Goal: Task Accomplishment & Management: Manage account settings

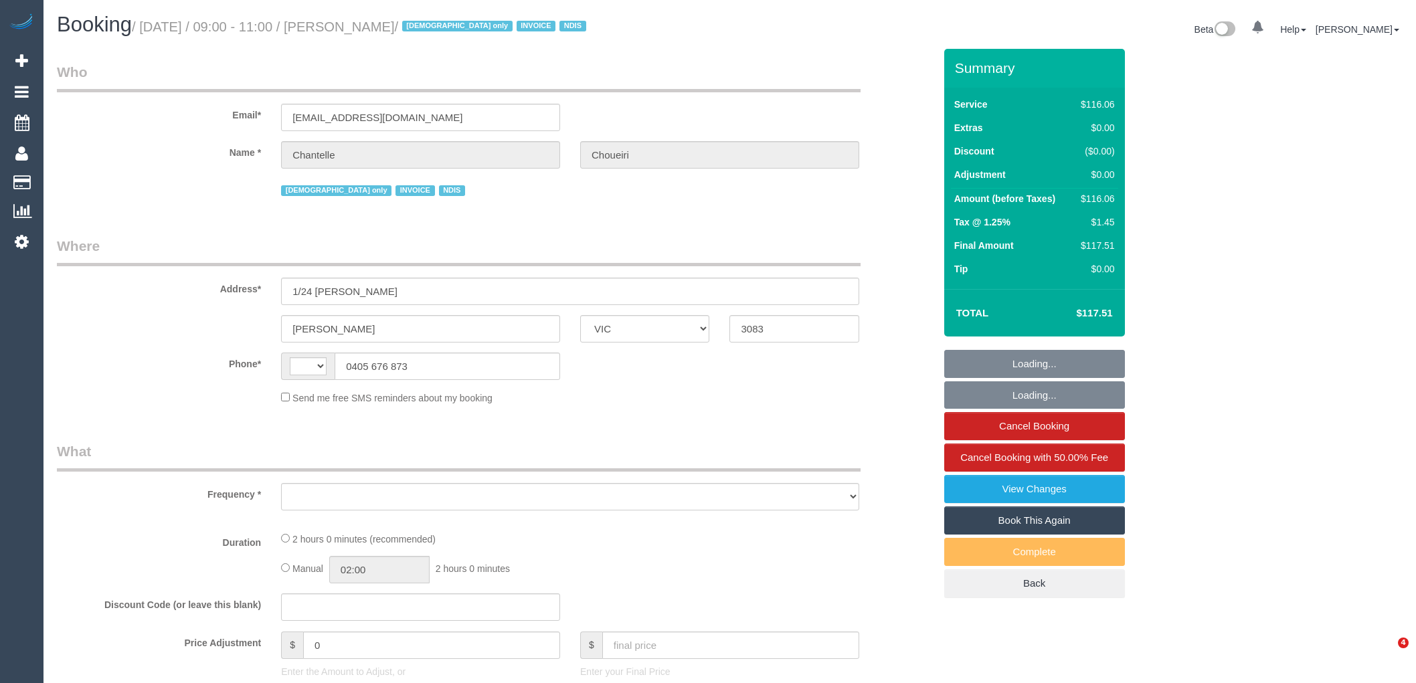
select select "VIC"
select select "number:28"
select select "number:14"
select select "number:19"
select select "number:23"
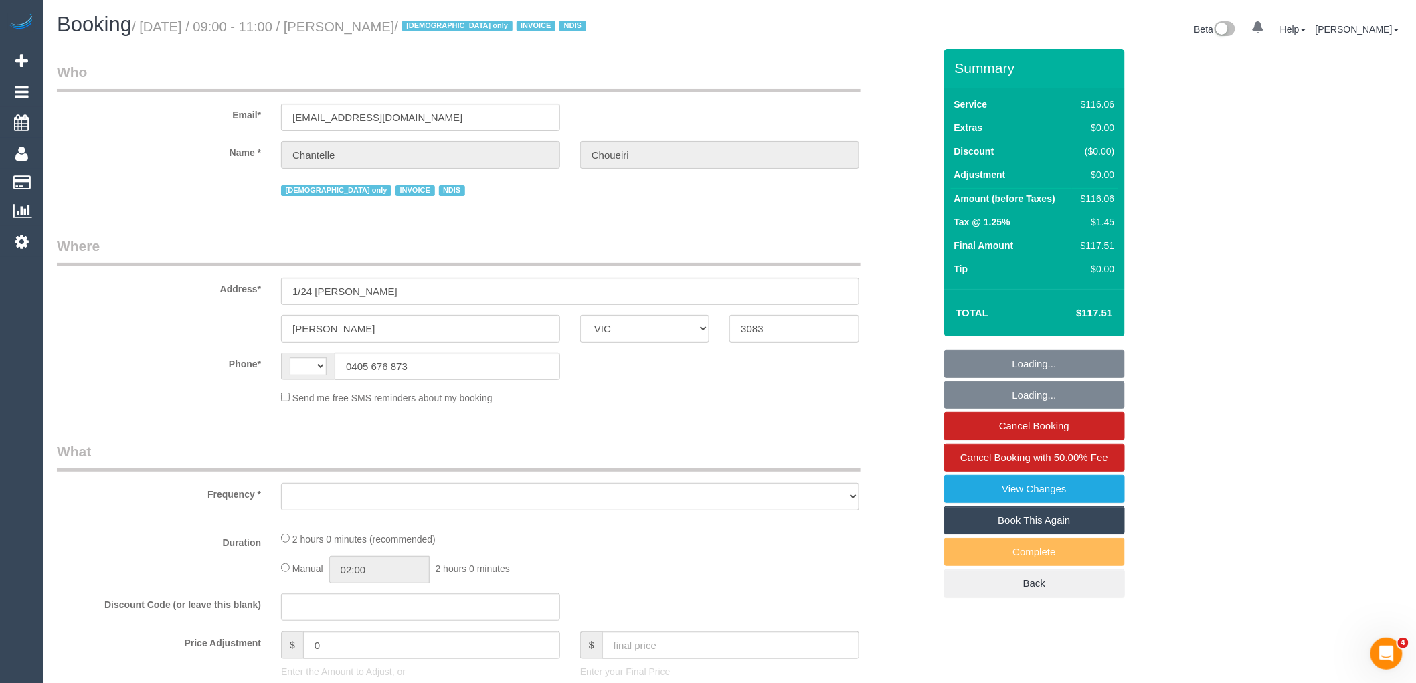
select select "number:35"
select select "number:13"
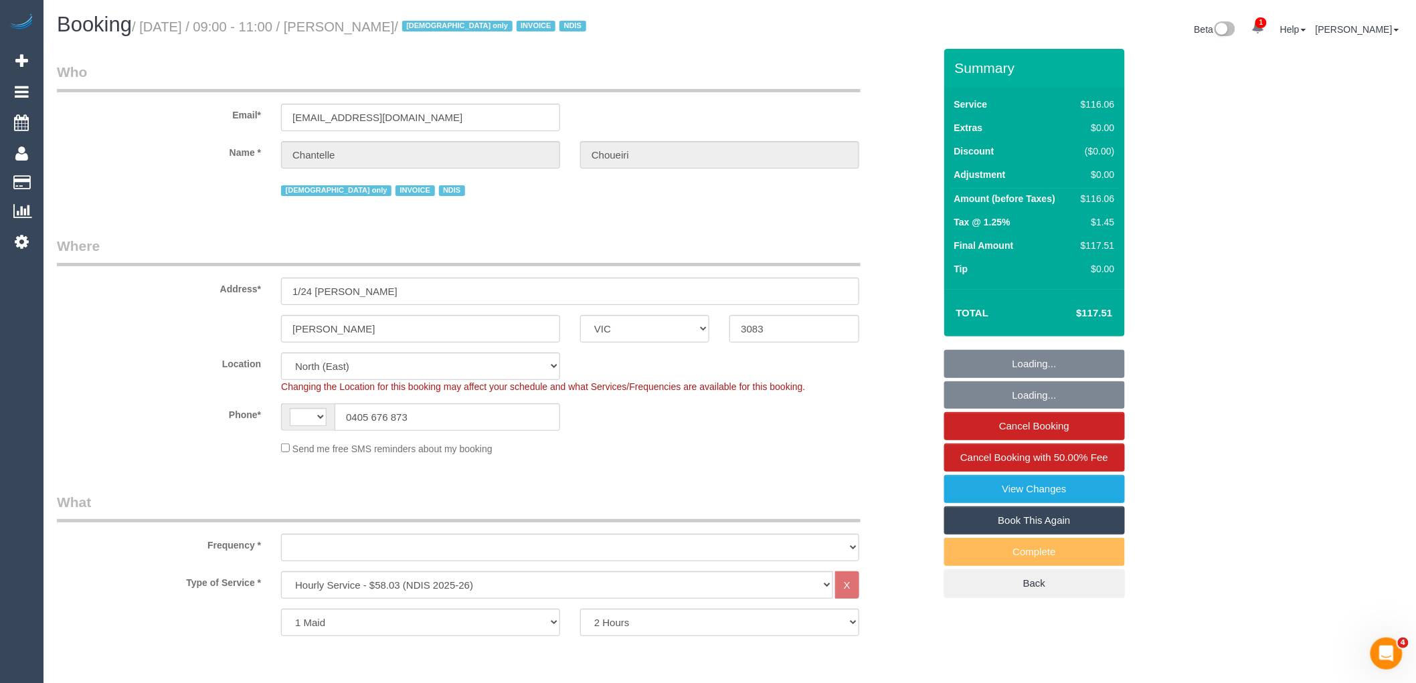
select select "string:AU"
select select "object:786"
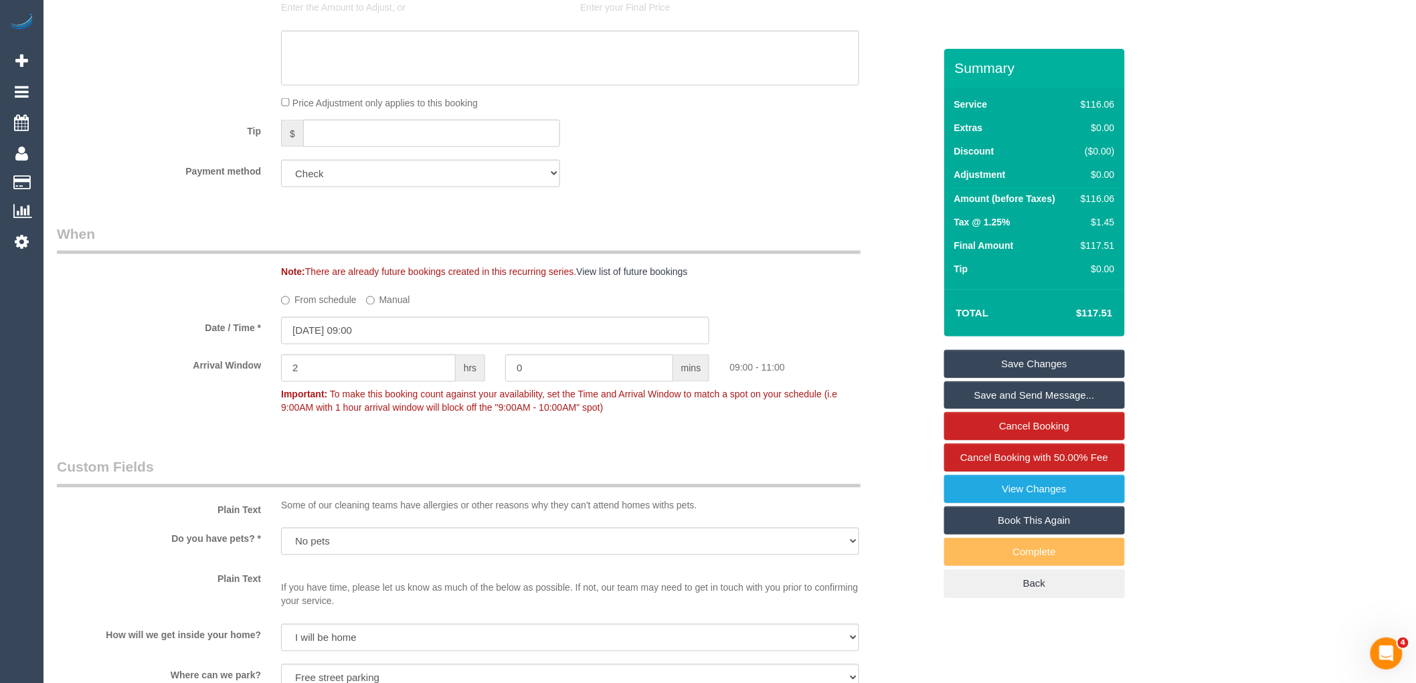
scroll to position [744, 0]
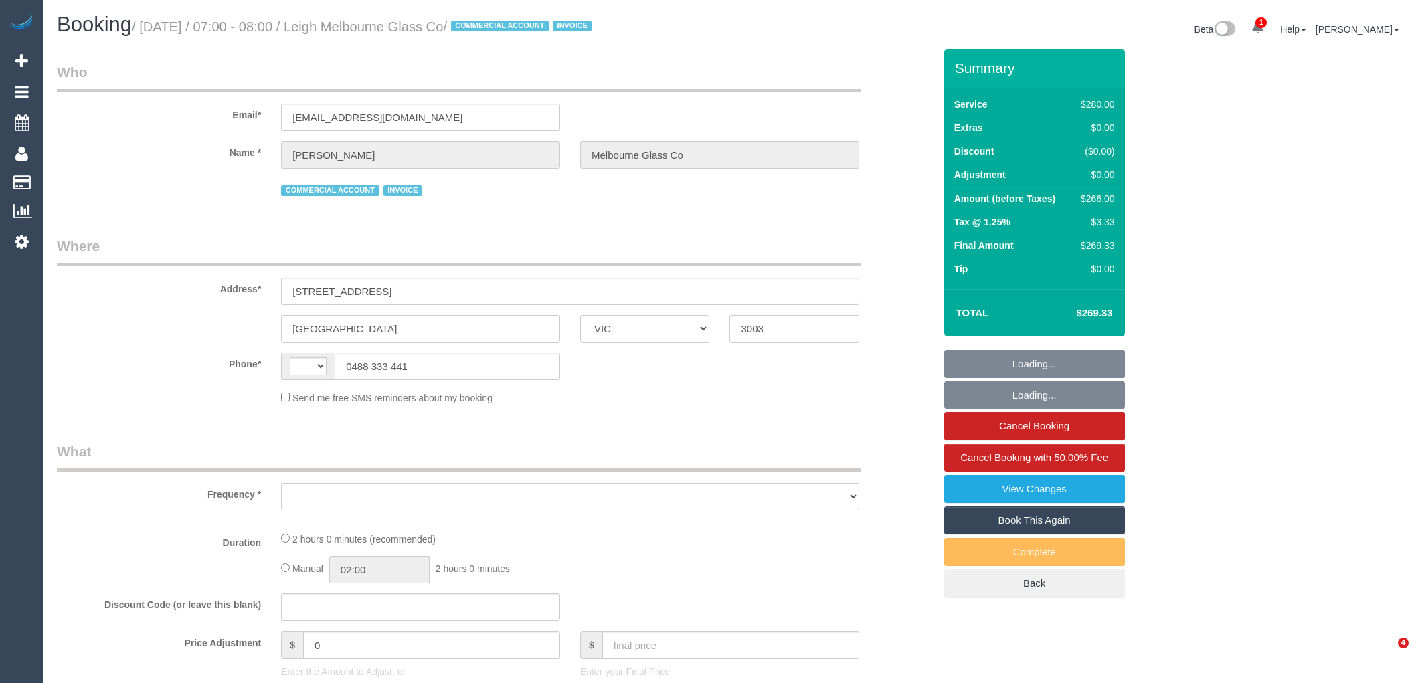
select select "VIC"
select select "object:306"
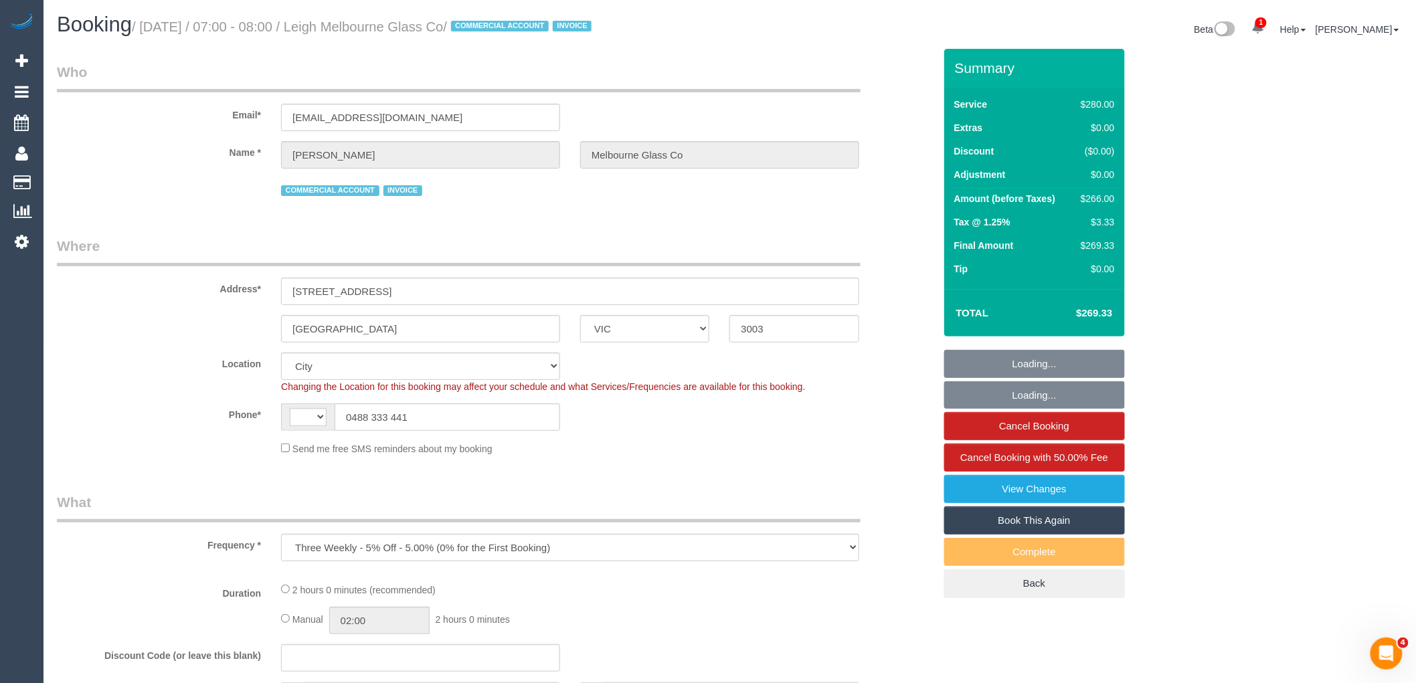
select select "string:AU"
select select "number:28"
select select "number:14"
select select "number:19"
select select "number:36"
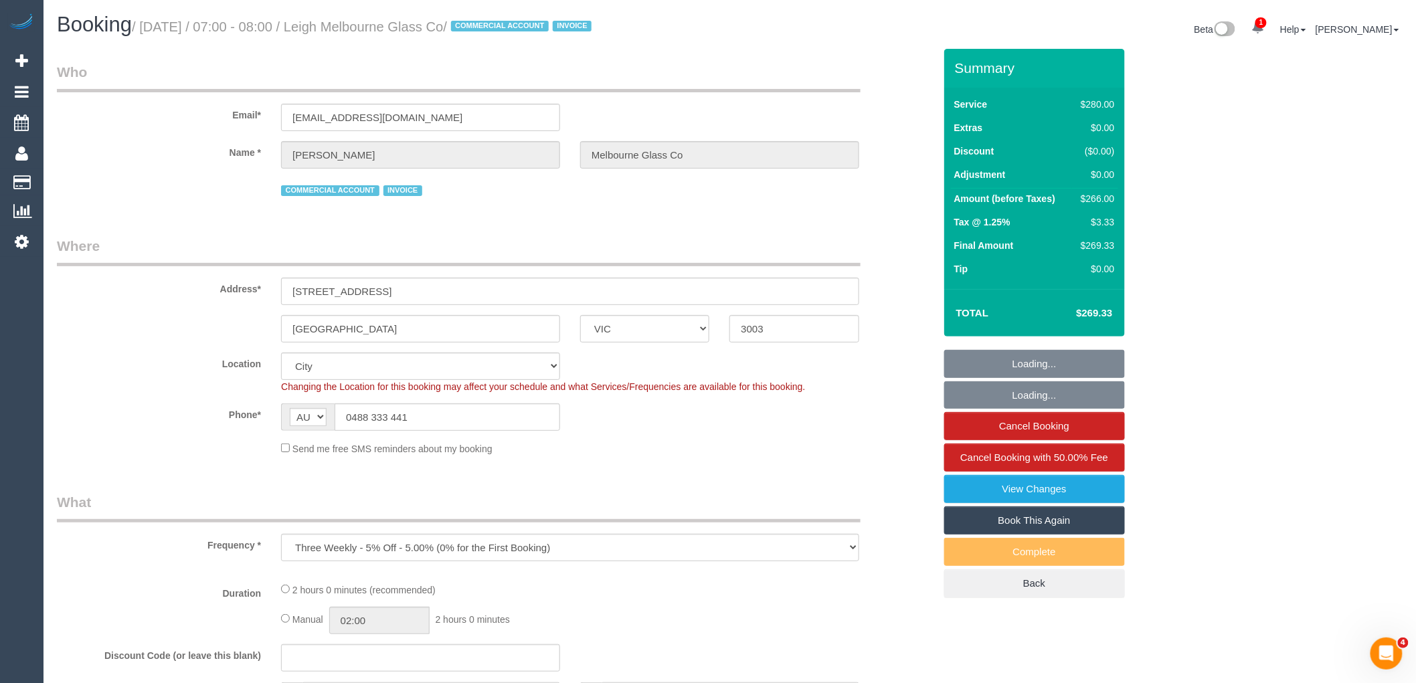
select select "object:706"
select select "2"
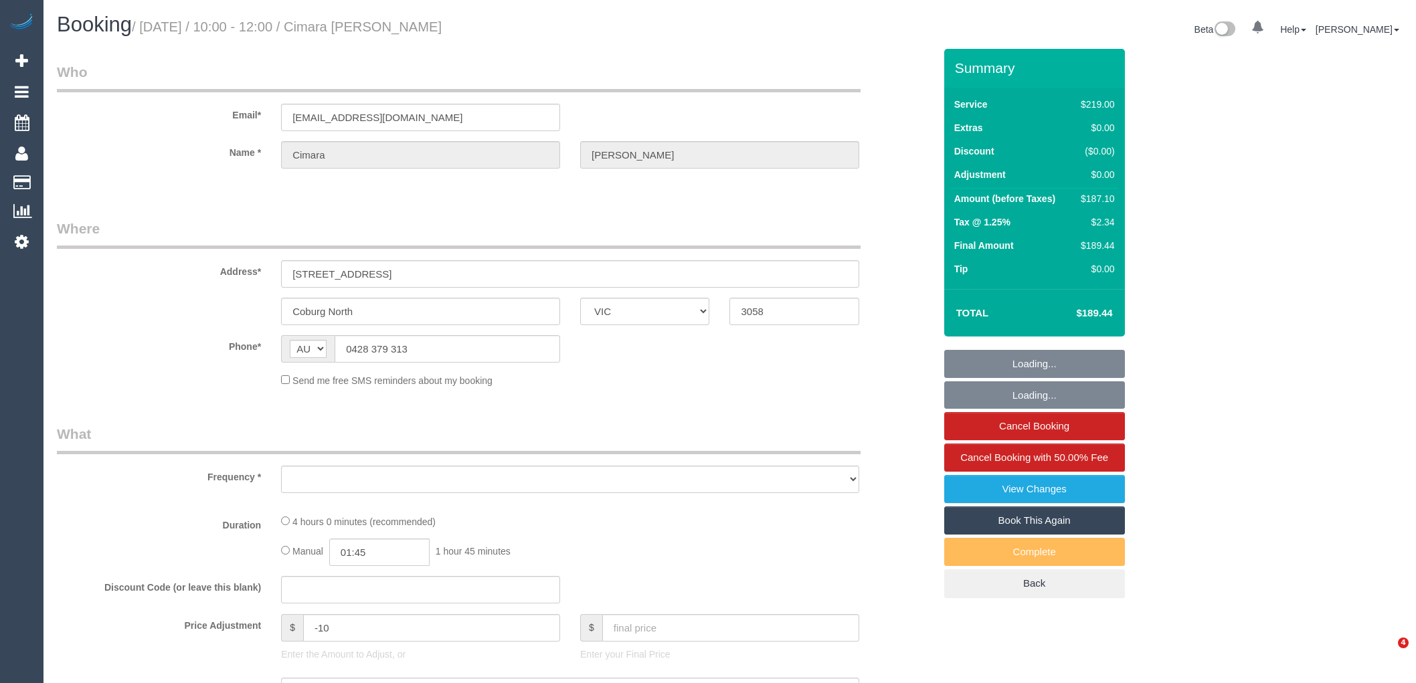
select select "VIC"
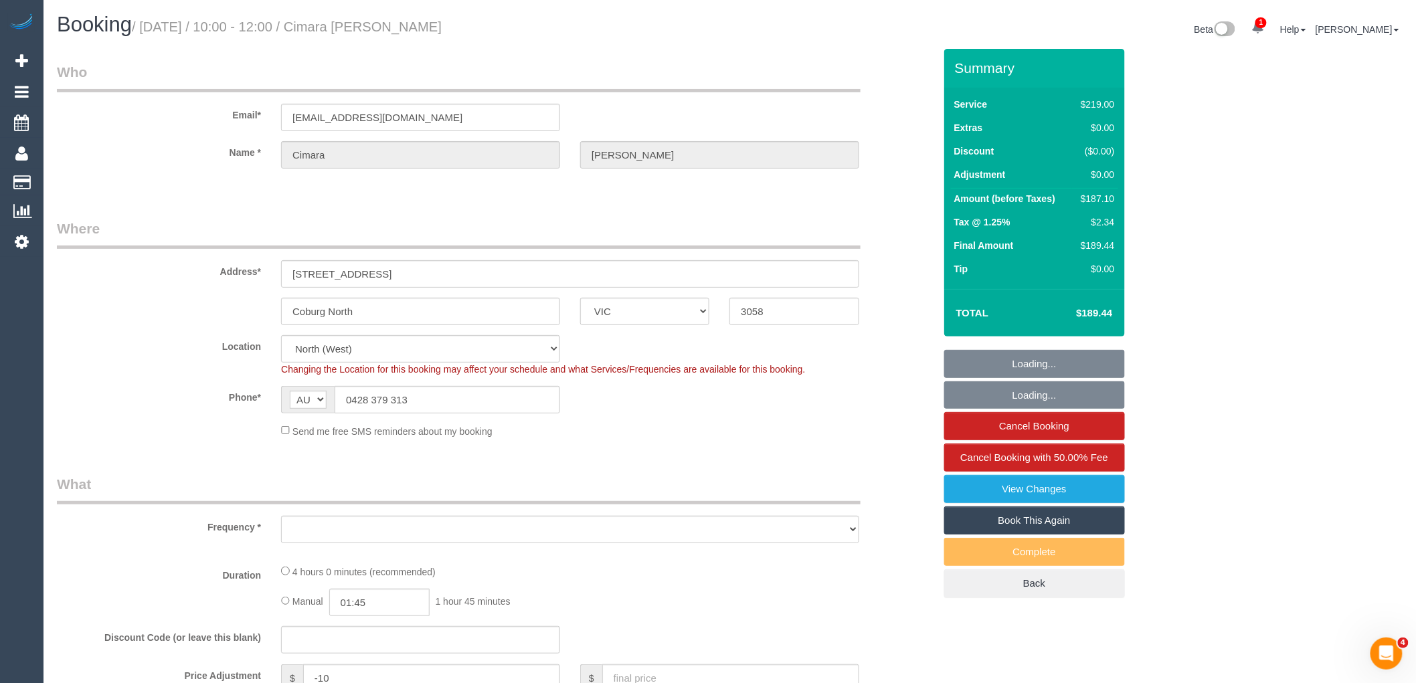
select select "object:572"
select select "string:stripe-pm_1Rq23g2GScqysDRV0kY86sA9"
select select "number:28"
select select "number:14"
select select "number:19"
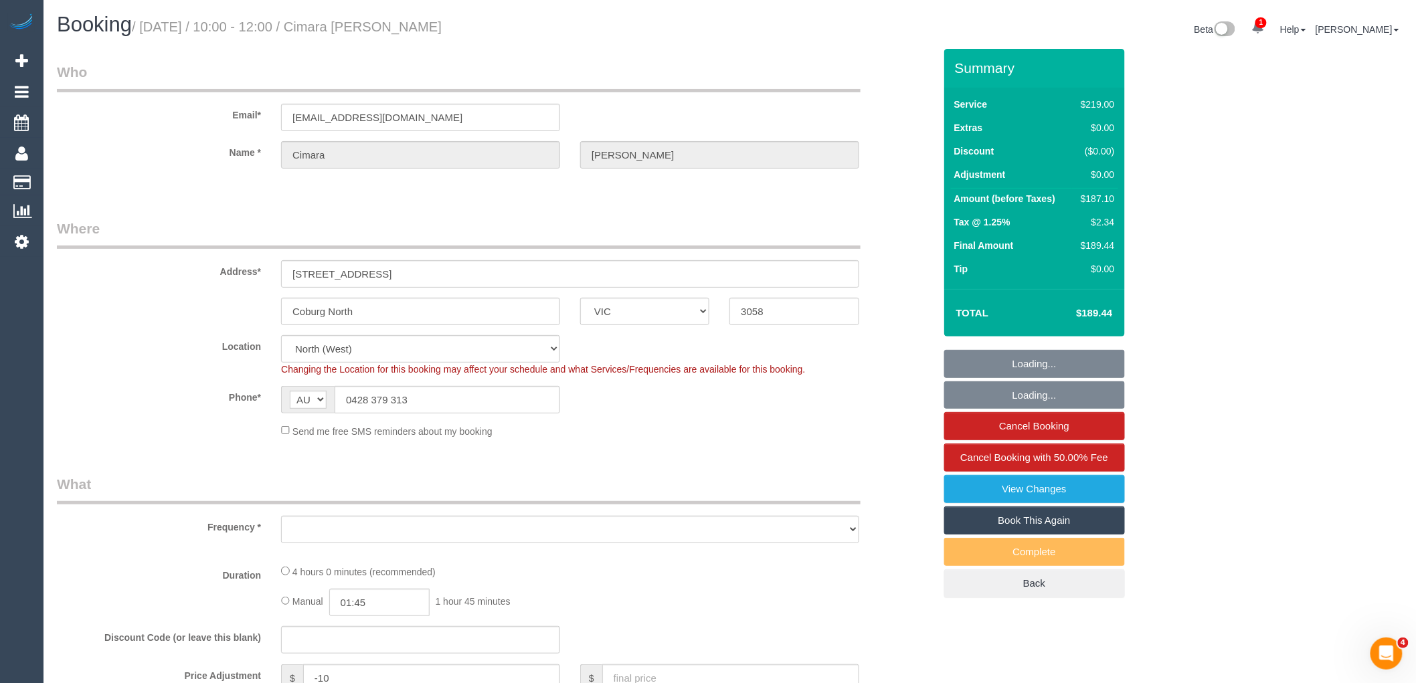
select select "number:36"
select select "number:35"
select select "number:26"
select select "object:828"
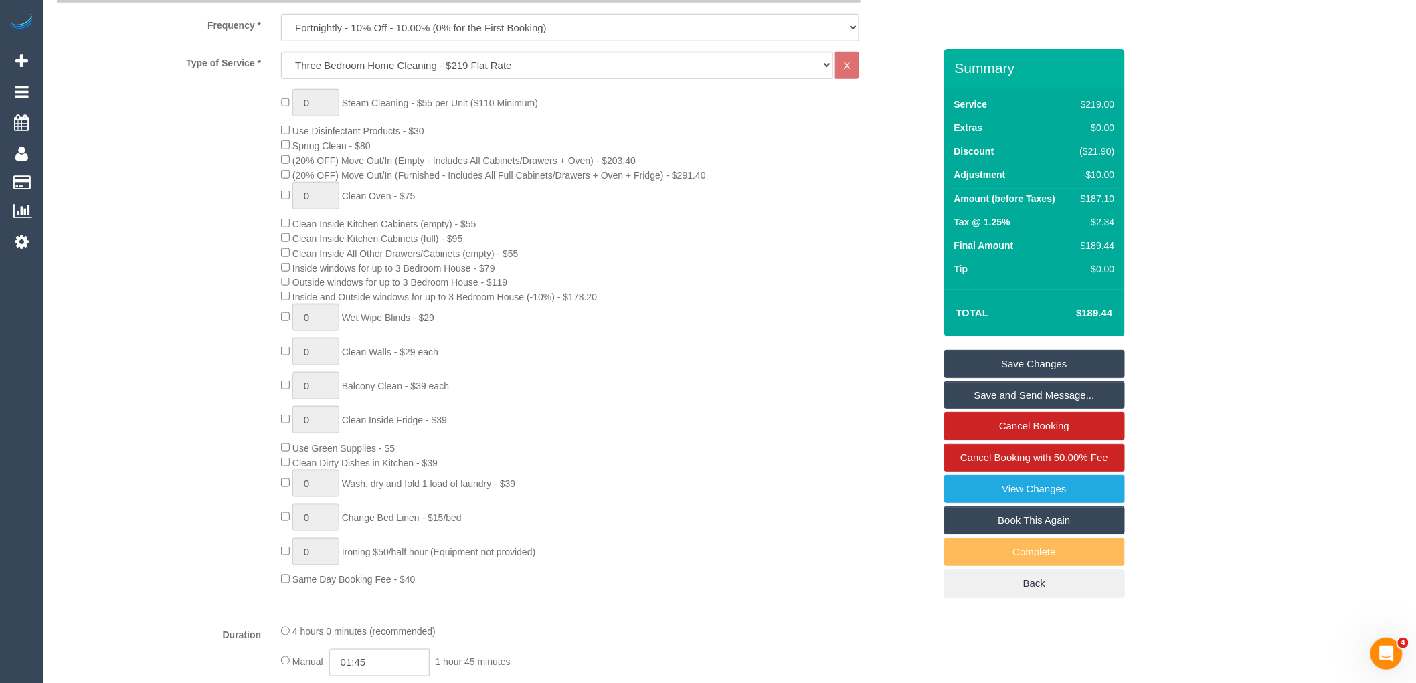
scroll to position [594, 0]
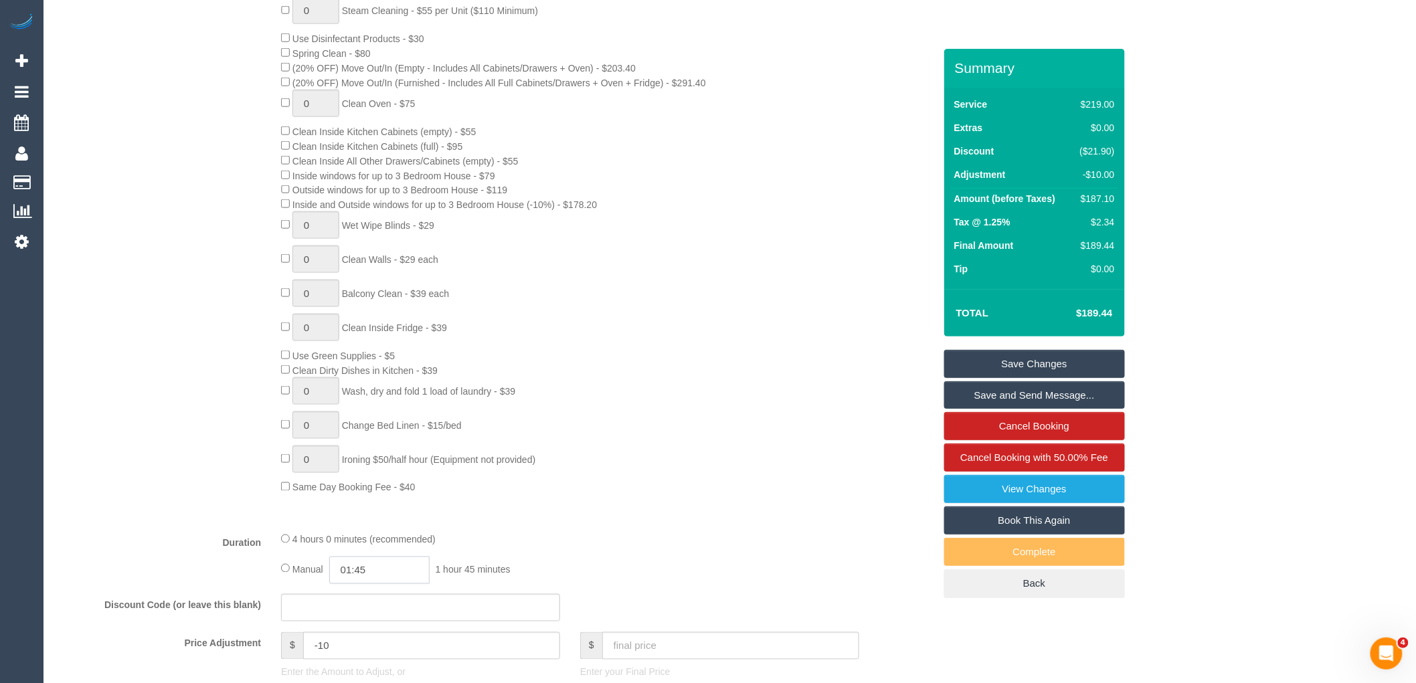
click at [372, 584] on input "01:45" at bounding box center [379, 570] width 100 height 27
type input "02:00"
click at [363, 546] on li "02:00" at bounding box center [365, 552] width 60 height 17
click at [591, 511] on div "Type of Service * Hourly Service - $70/h Hourly Service - $65/h Hourly Service …" at bounding box center [496, 240] width 878 height 562
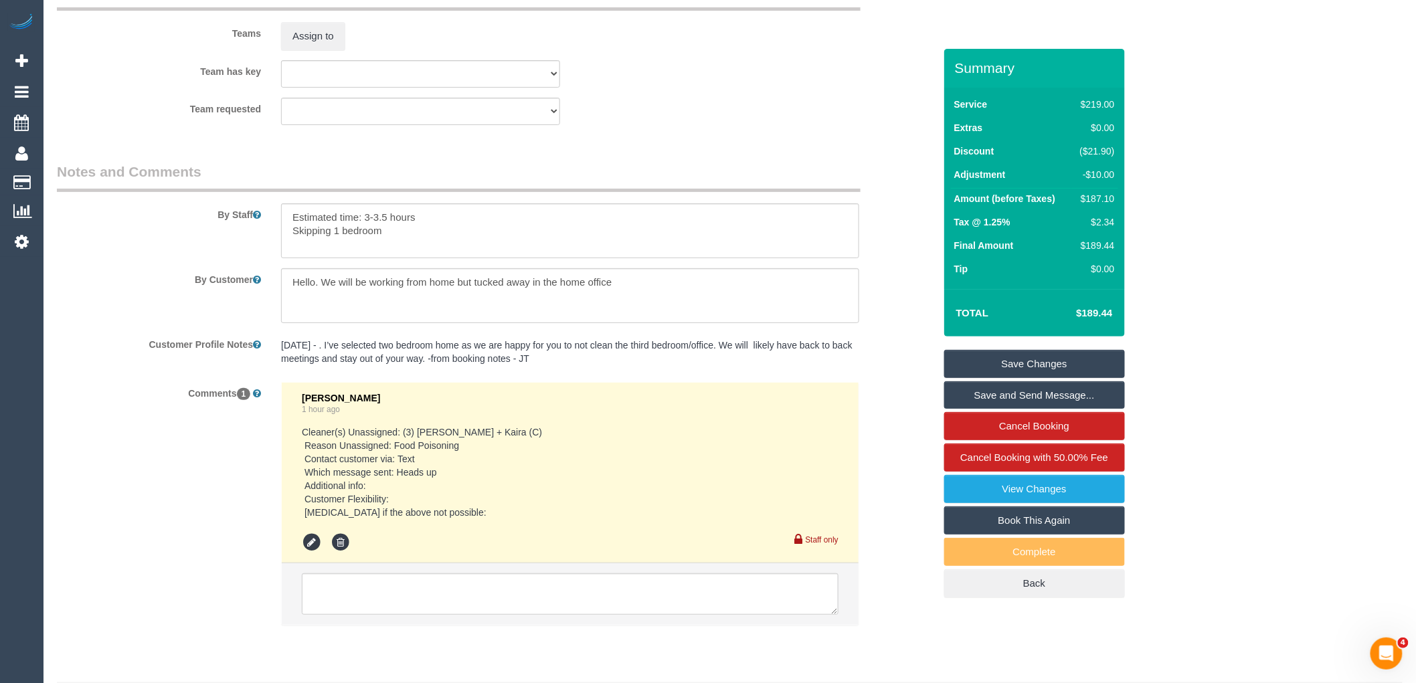
scroll to position [2204, 0]
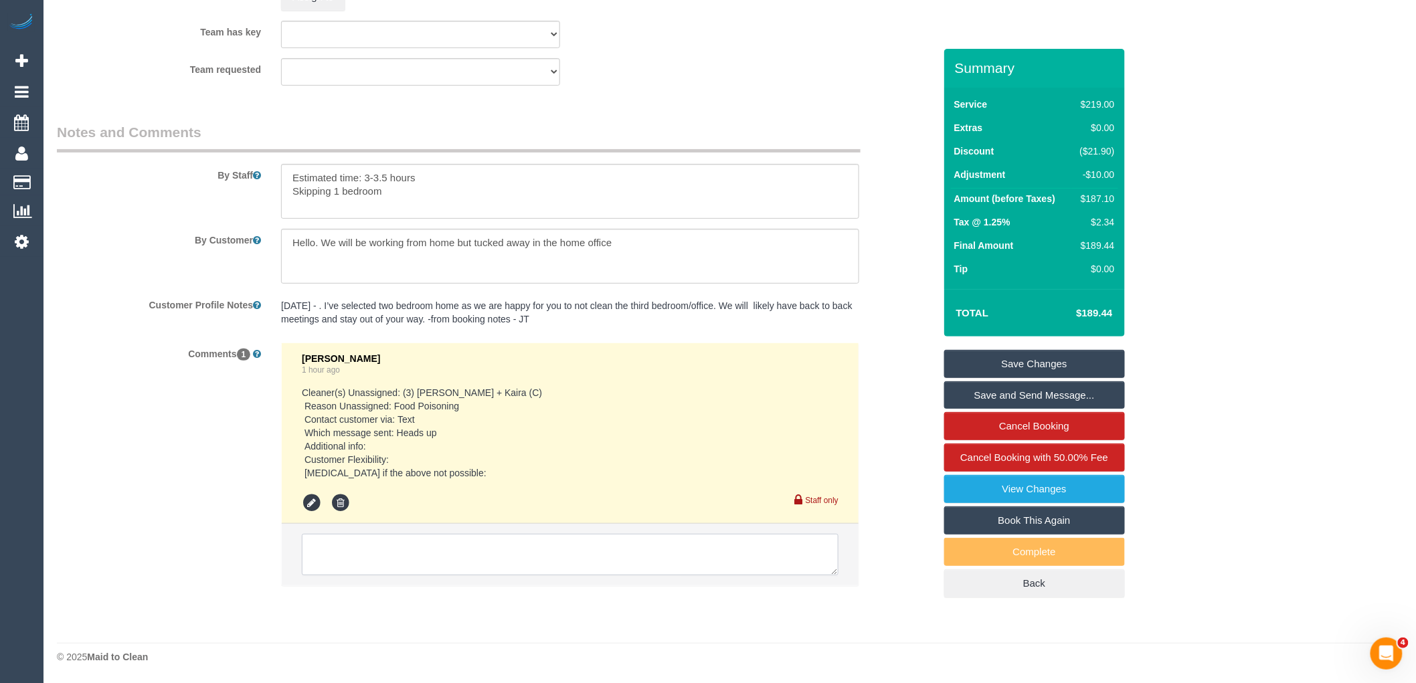
click at [479, 540] on textarea at bounding box center [570, 555] width 537 height 42
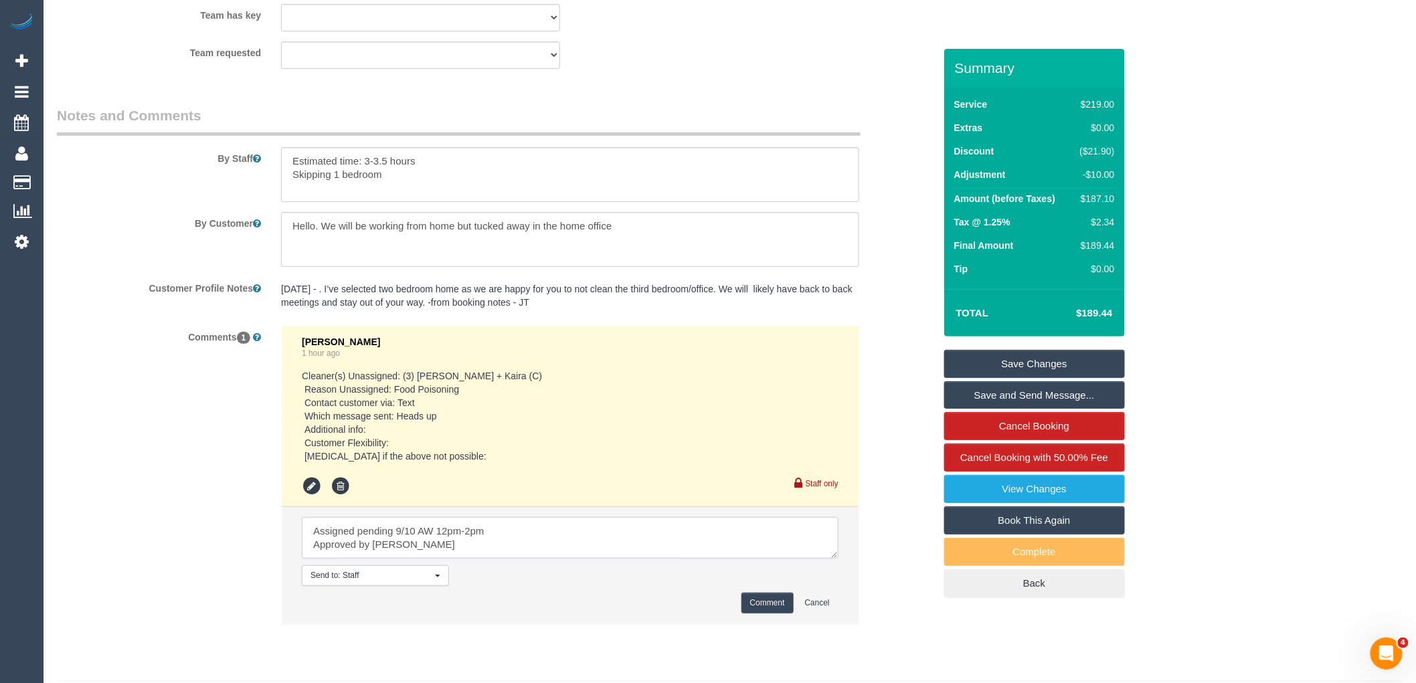
click at [536, 543] on textarea at bounding box center [570, 538] width 537 height 42
type textarea "Assigned pending 9/10 AW 12pm-2pm via text Approved by Steve"
click at [766, 614] on button "Comment" at bounding box center [768, 603] width 52 height 21
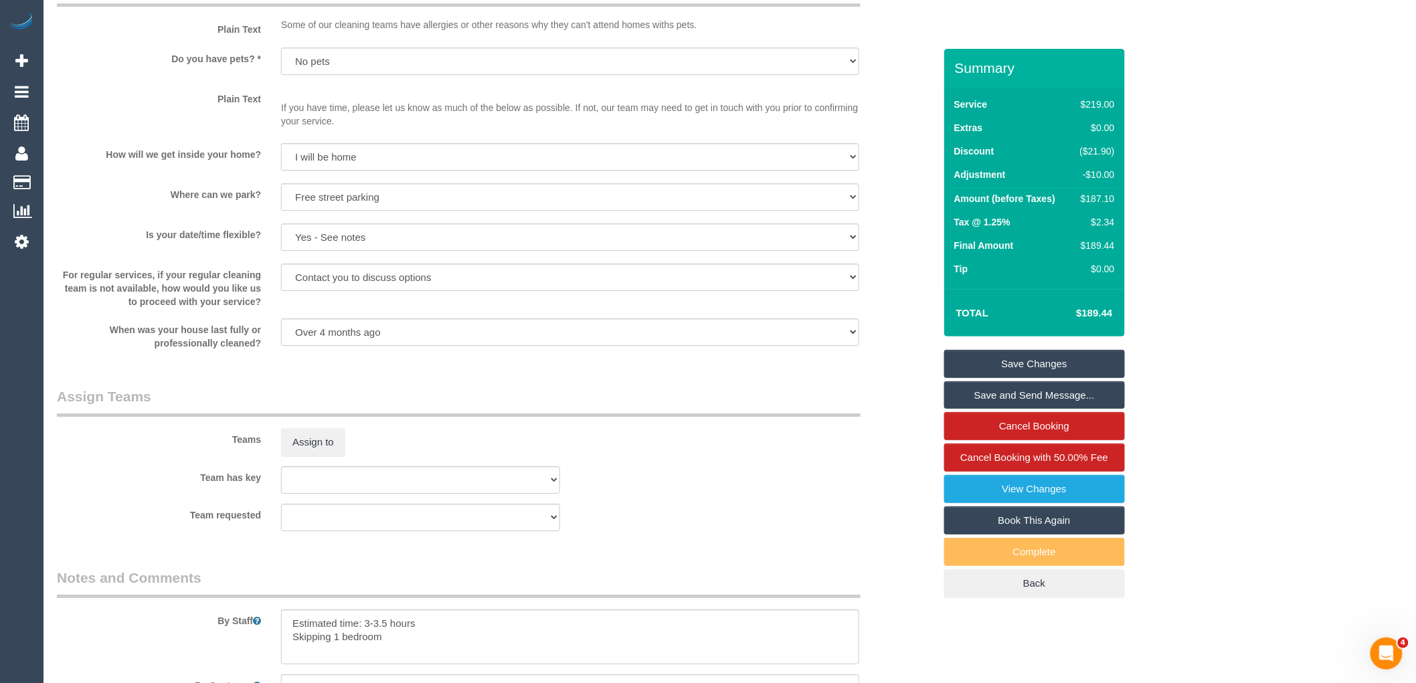
scroll to position [1683, 0]
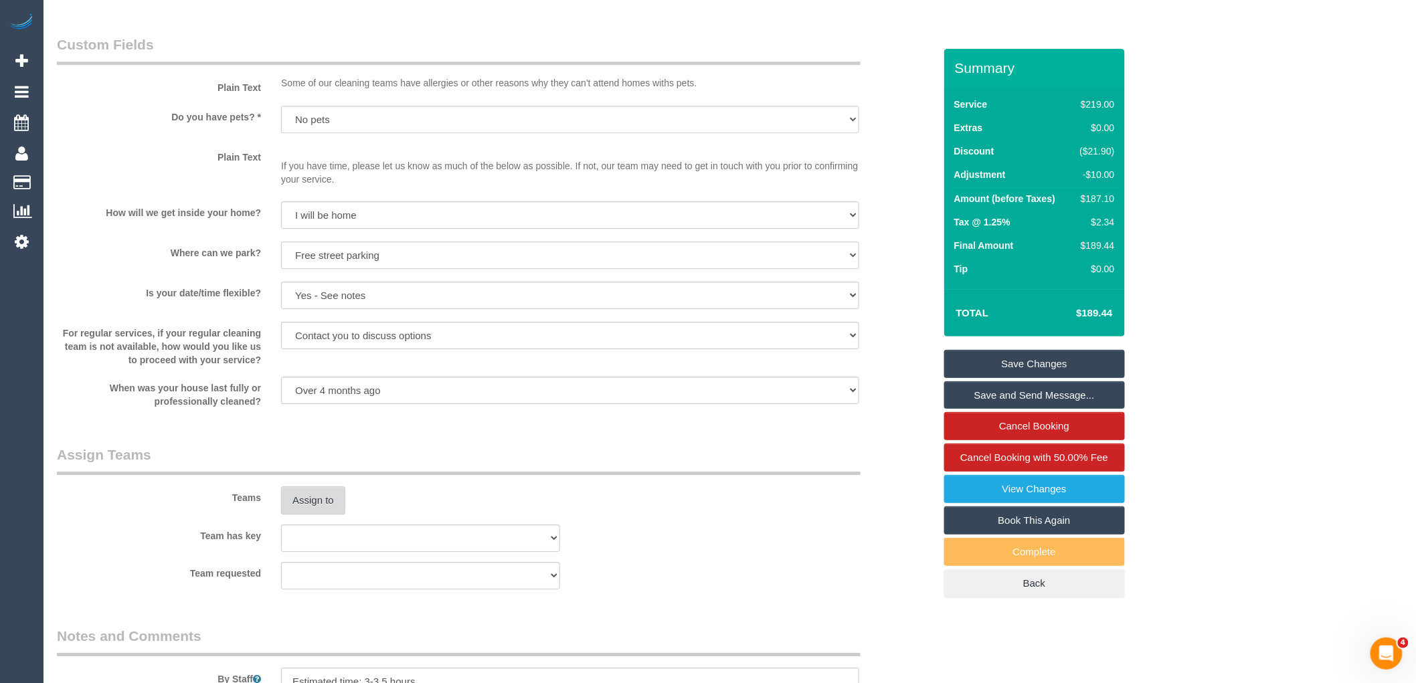
click at [325, 509] on button "Assign to" at bounding box center [313, 501] width 64 height 28
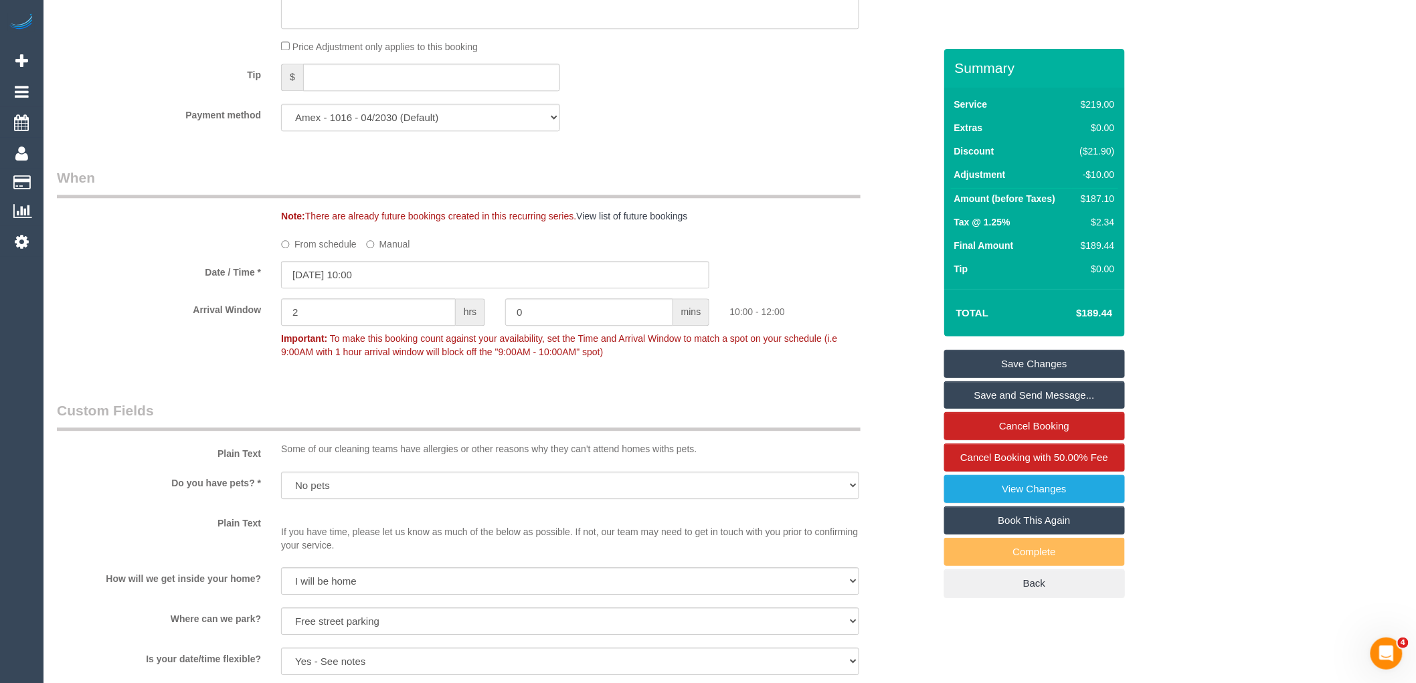
scroll to position [1311, 0]
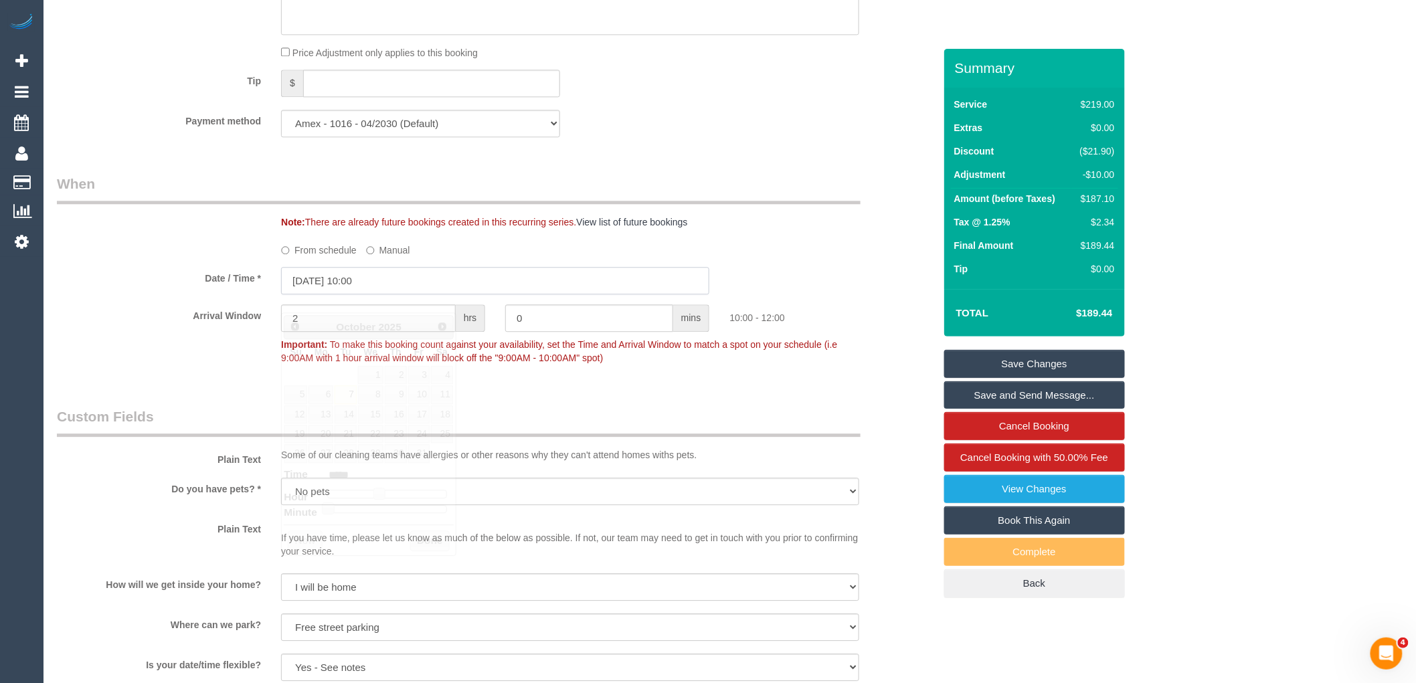
click at [353, 295] on input "07/10/2025 10:00" at bounding box center [495, 280] width 428 height 27
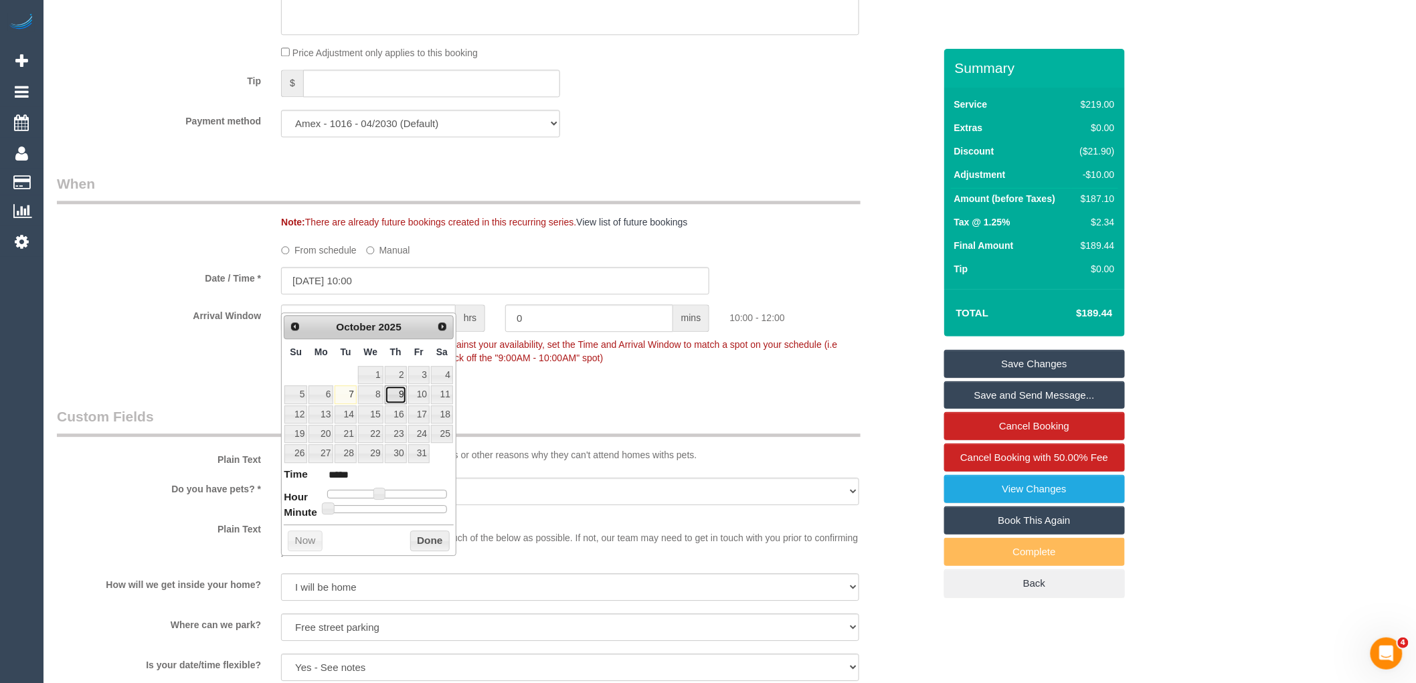
click at [391, 396] on link "9" at bounding box center [396, 395] width 22 height 18
type input "09/10/2025 11:00"
type input "*****"
type input "09/10/2025 12:00"
type input "*****"
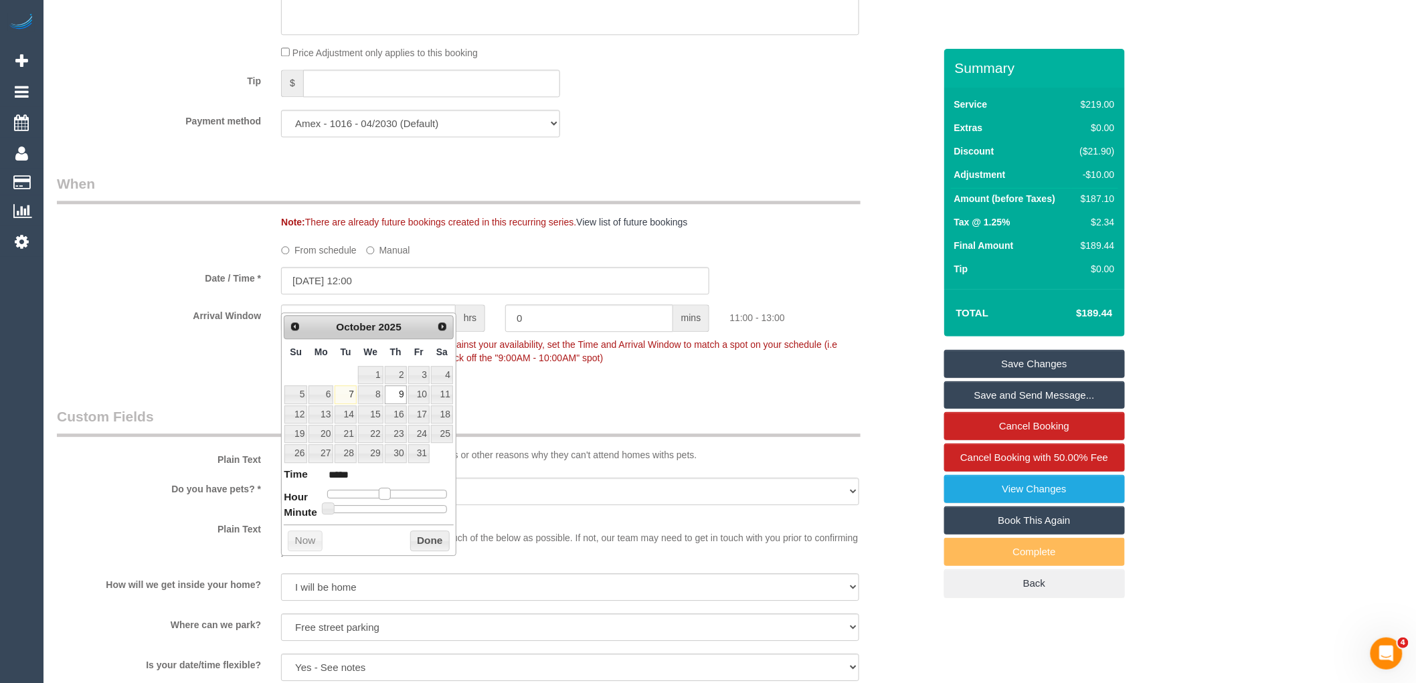
drag, startPoint x: 378, startPoint y: 497, endPoint x: 405, endPoint y: 529, distance: 42.3
click at [390, 493] on span at bounding box center [385, 494] width 12 height 12
click at [428, 546] on button "Done" at bounding box center [429, 541] width 39 height 21
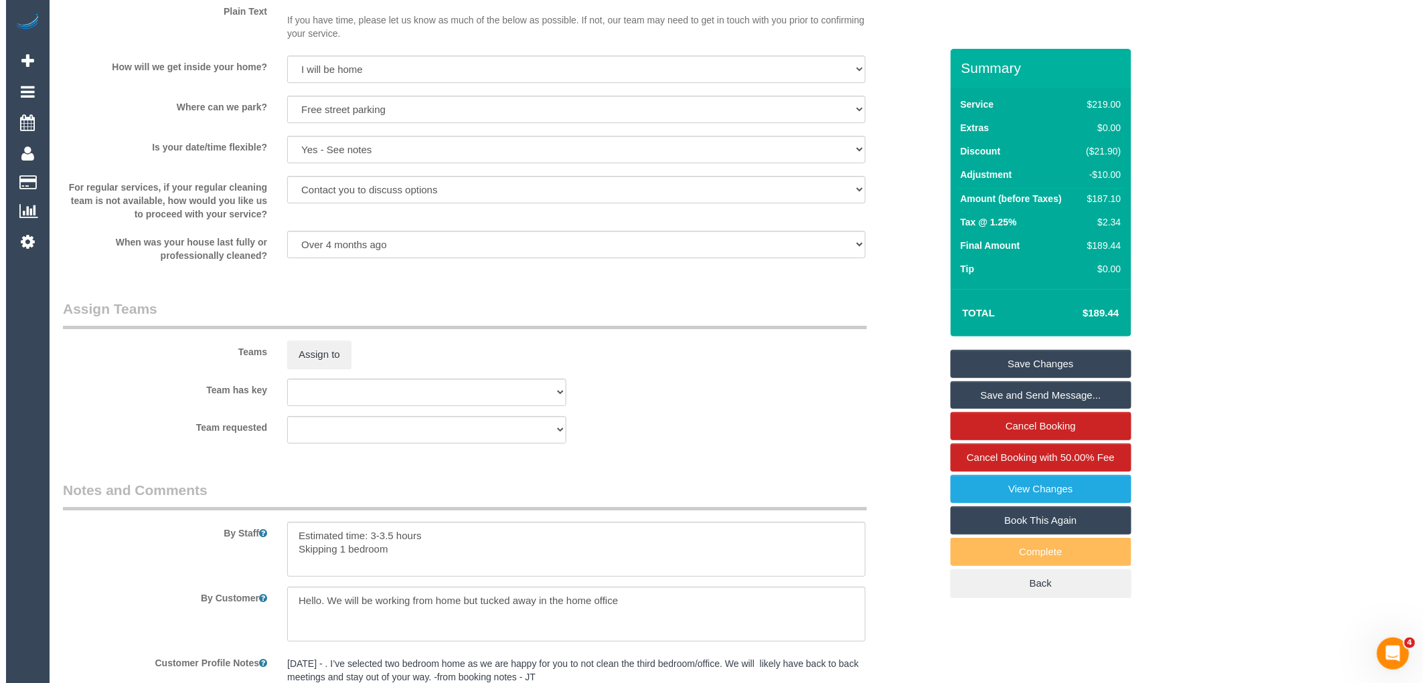
scroll to position [1831, 0]
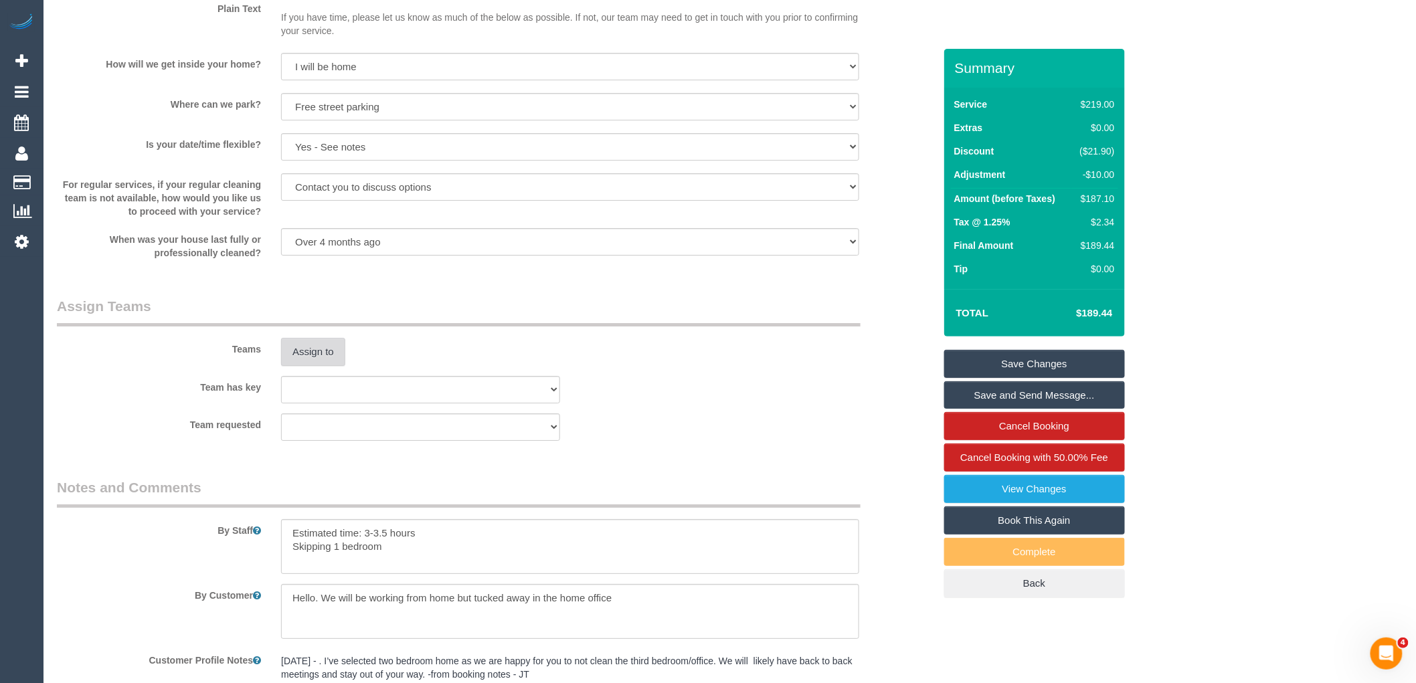
click at [311, 366] on button "Assign to" at bounding box center [313, 352] width 64 height 28
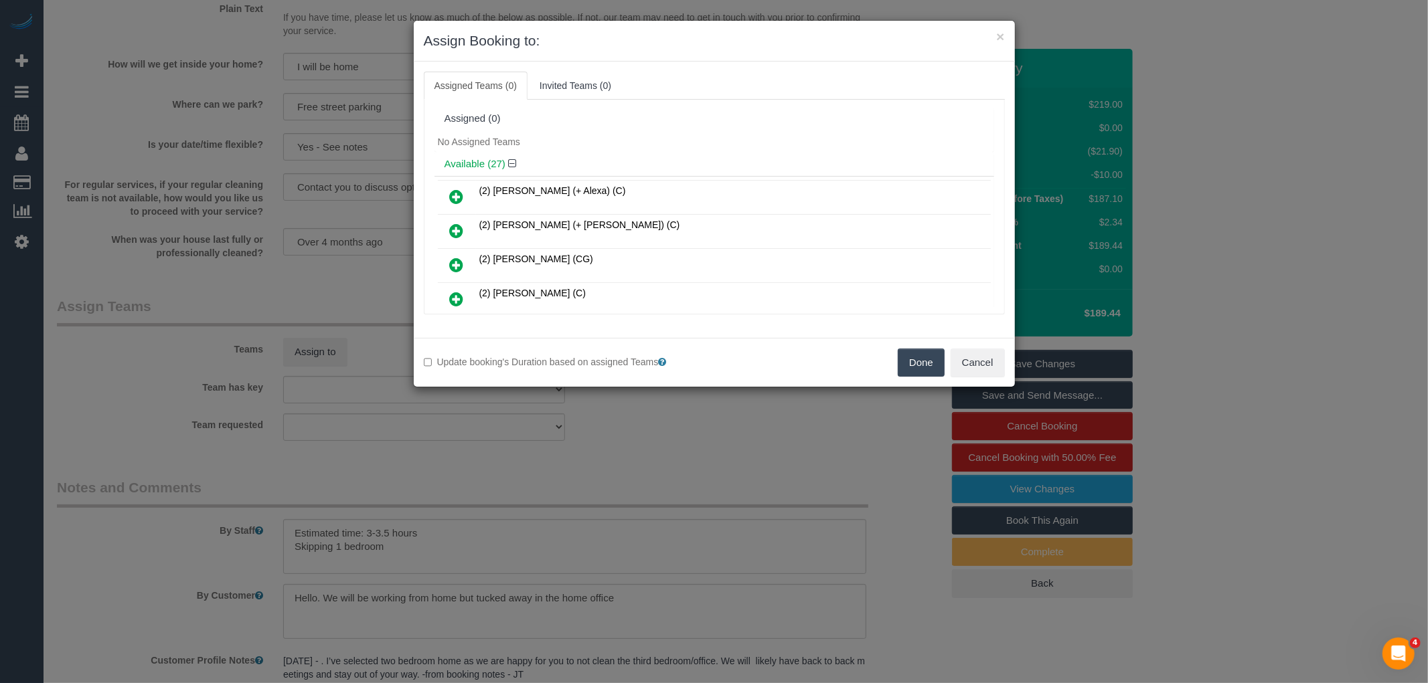
scroll to position [353, 0]
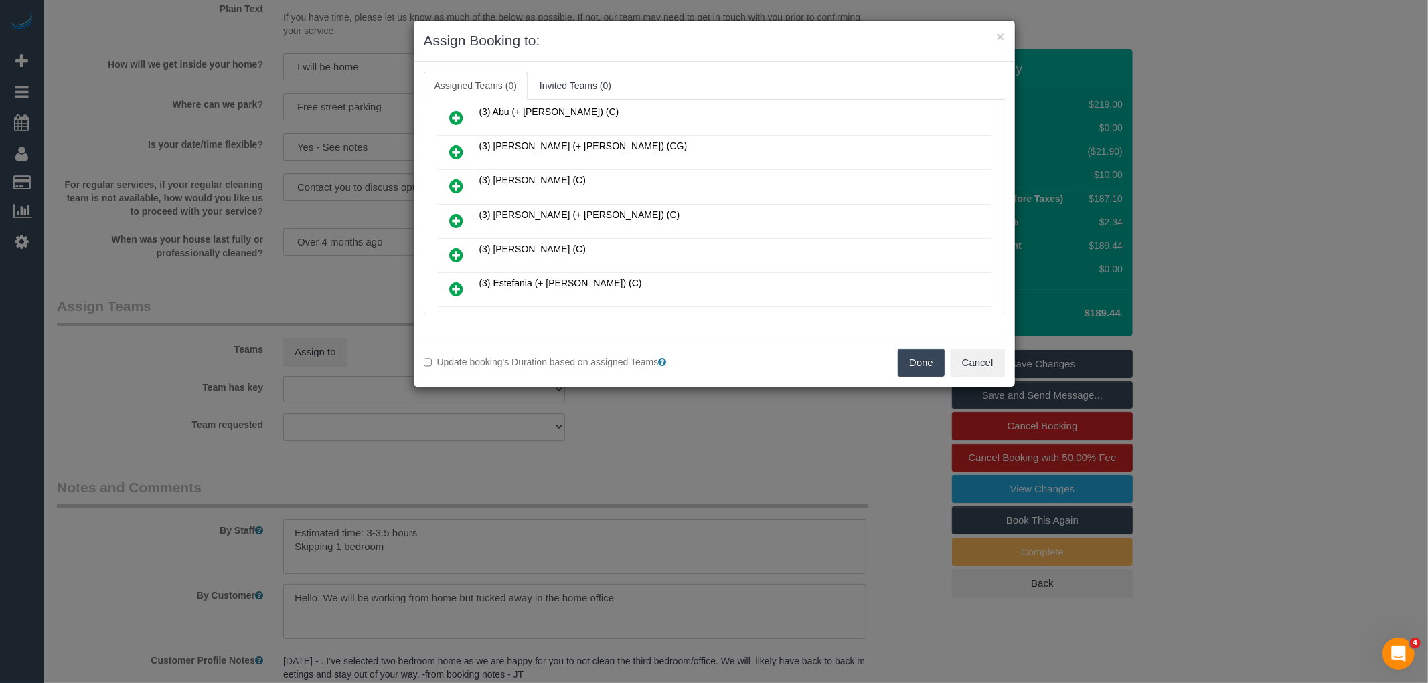
click at [457, 216] on icon at bounding box center [457, 221] width 14 height 16
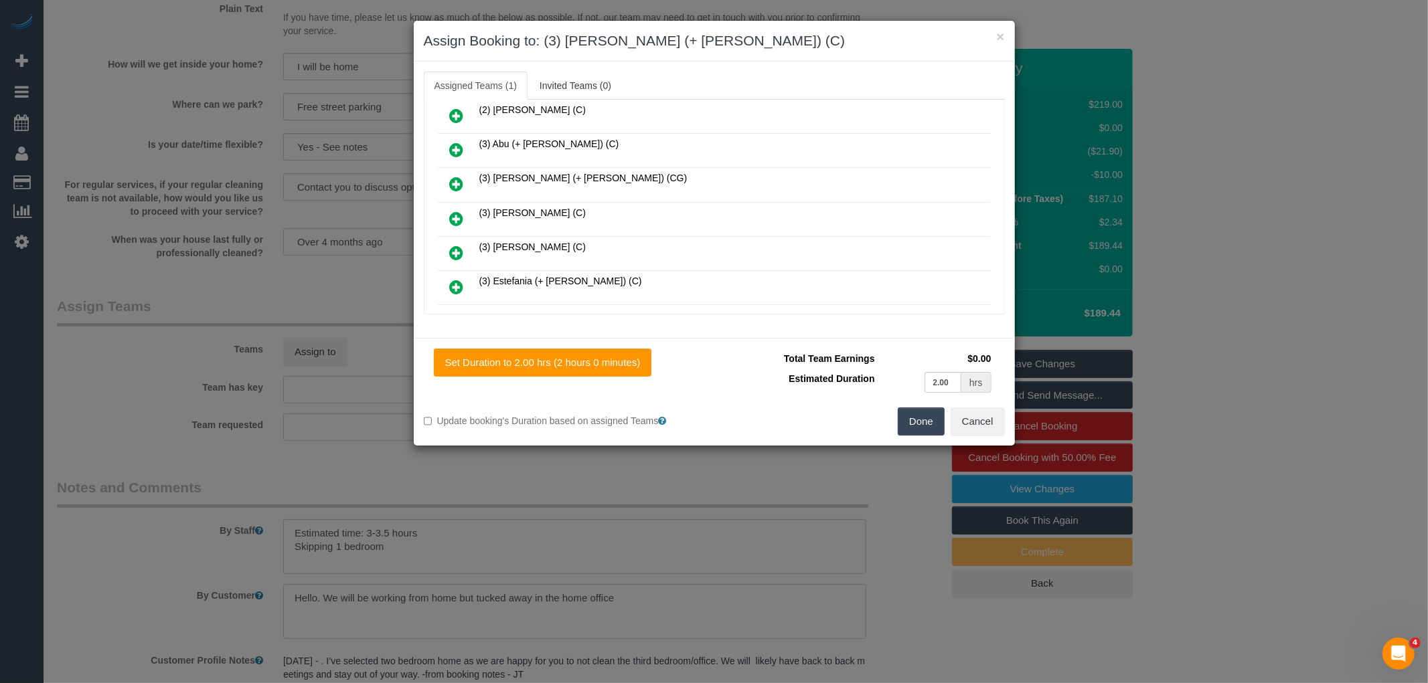
scroll to position [384, 0]
click at [457, 282] on icon at bounding box center [457, 290] width 14 height 16
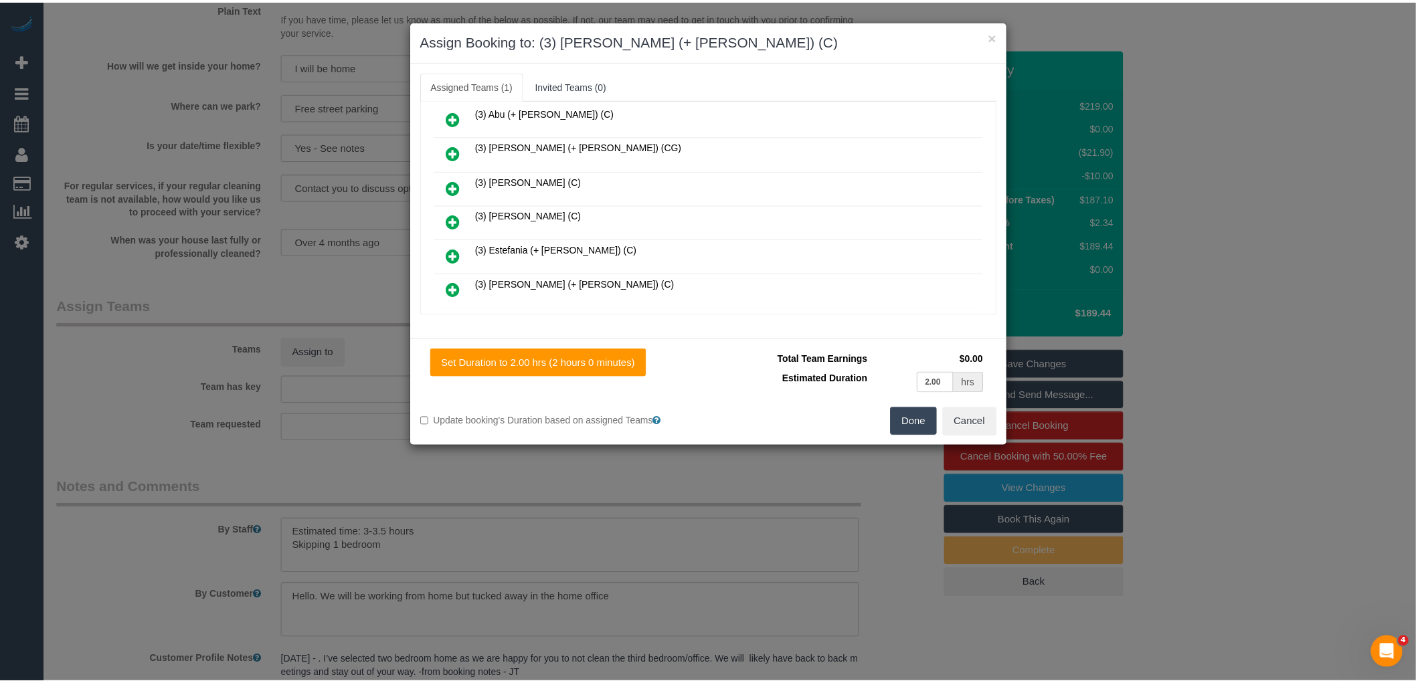
scroll to position [418, 0]
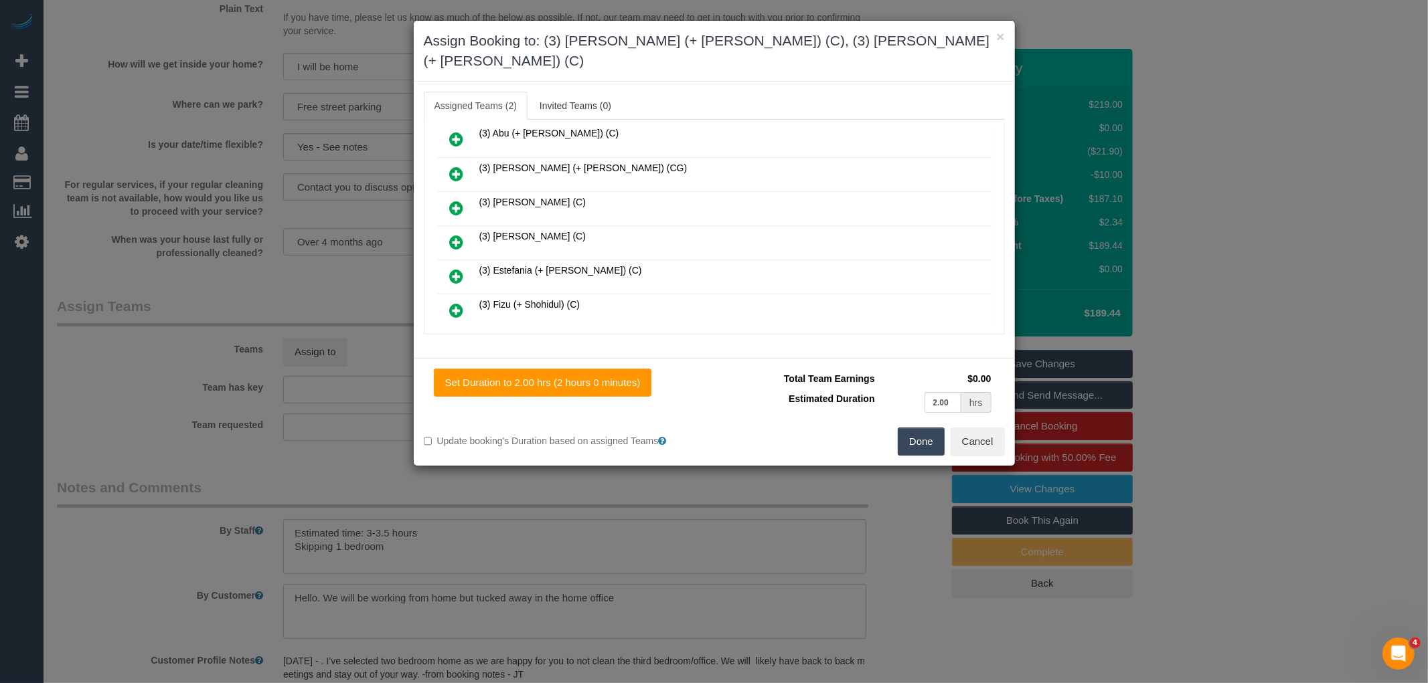
click at [918, 428] on button "Done" at bounding box center [921, 442] width 47 height 28
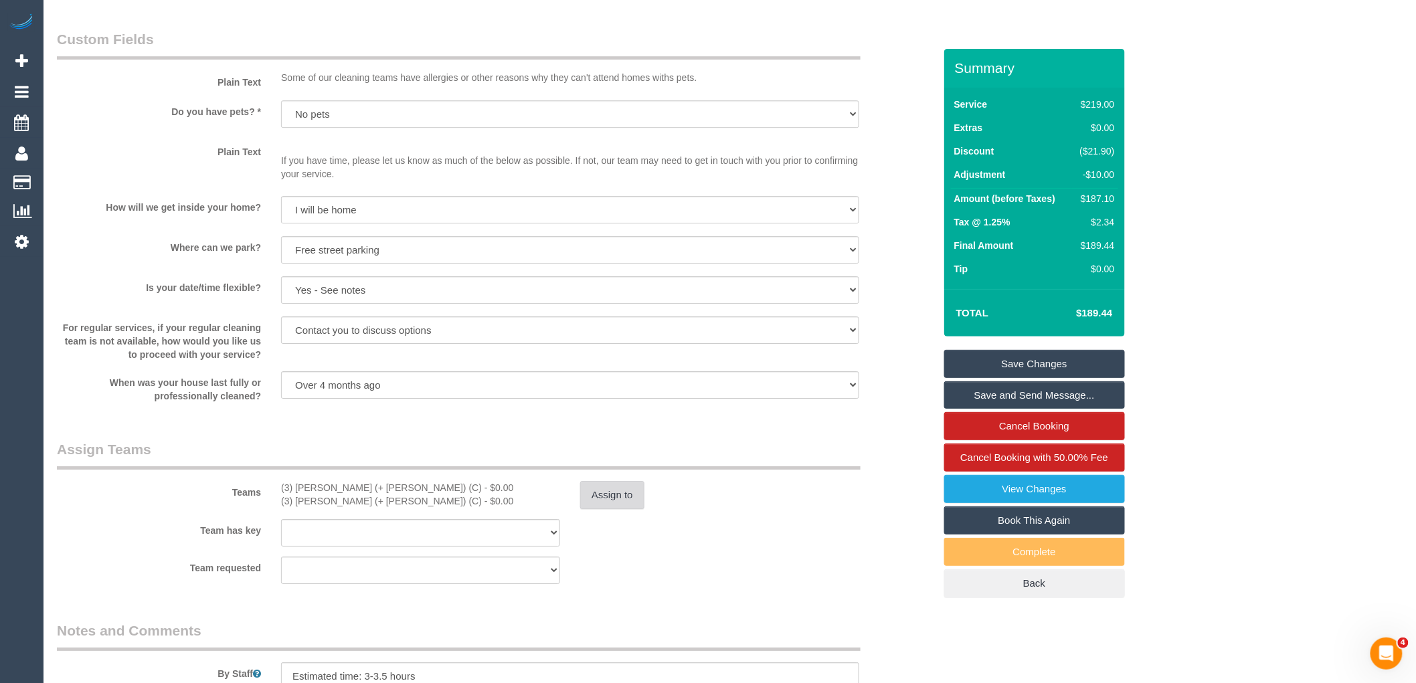
scroll to position [1683, 0]
click at [728, 515] on div "Assign to" at bounding box center [719, 501] width 299 height 28
click at [600, 515] on button "Assign to" at bounding box center [612, 501] width 64 height 28
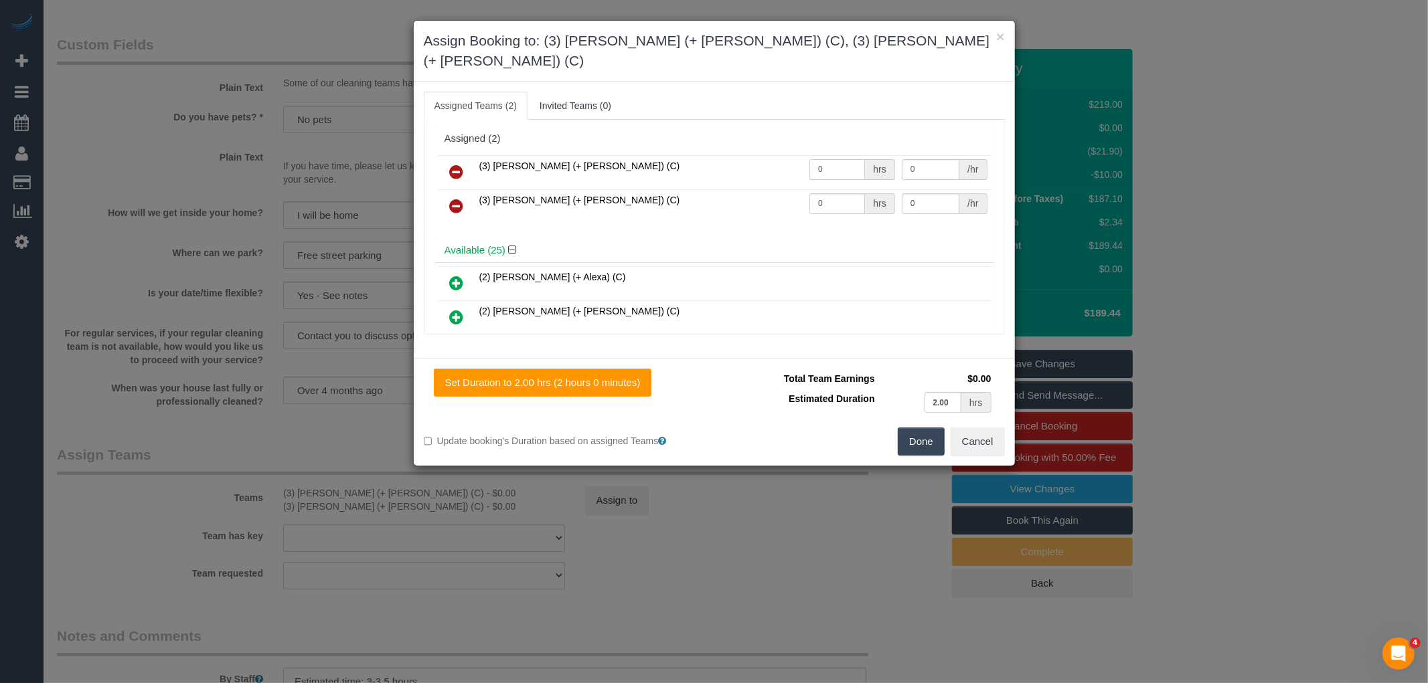
click at [818, 159] on input "0" at bounding box center [837, 169] width 56 height 21
type input "1"
type input "62.5"
click at [841, 193] on input "0" at bounding box center [837, 203] width 56 height 21
type input "1"
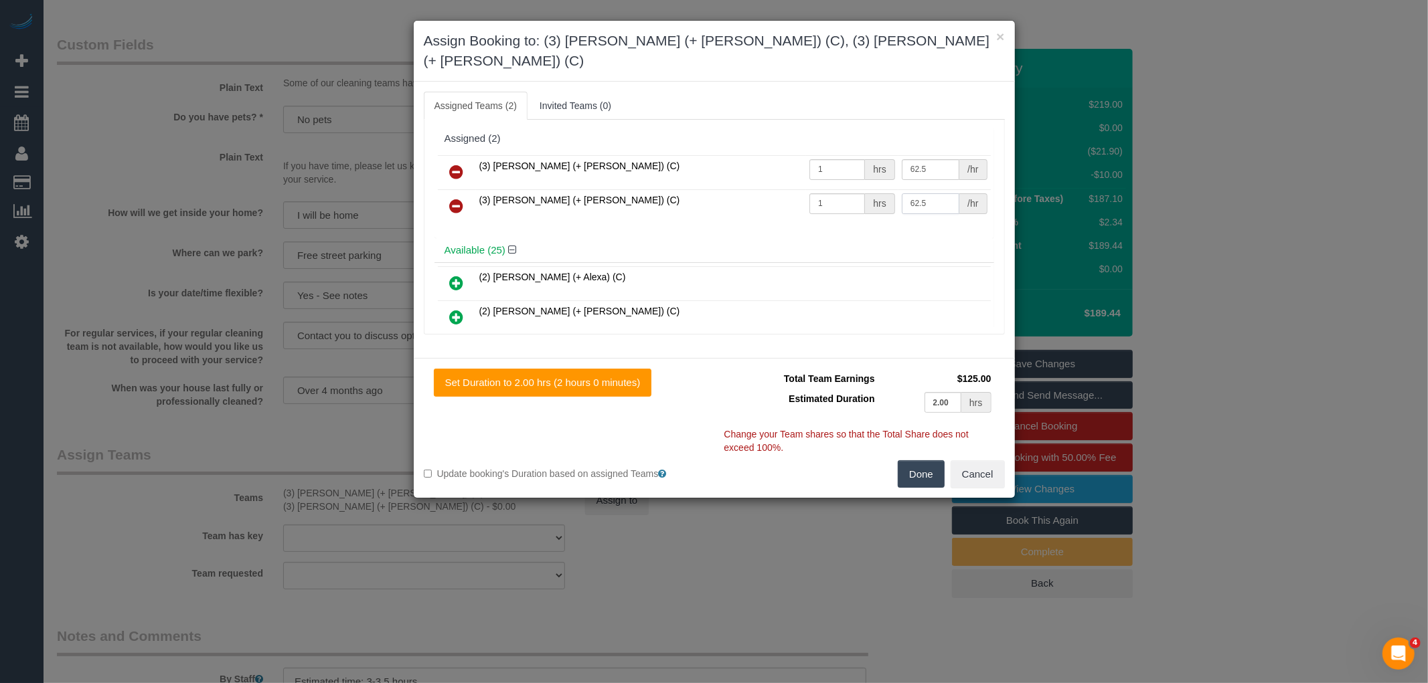
type input "62.5"
click at [738, 209] on div "(3) Arifin (+ Fatema) (C) 1 hrs 62.5 /hr (3) Fatema (+ Arifin) (C) 1 hrs 62.5 /…" at bounding box center [714, 195] width 560 height 86
click at [919, 461] on button "Done" at bounding box center [921, 475] width 47 height 28
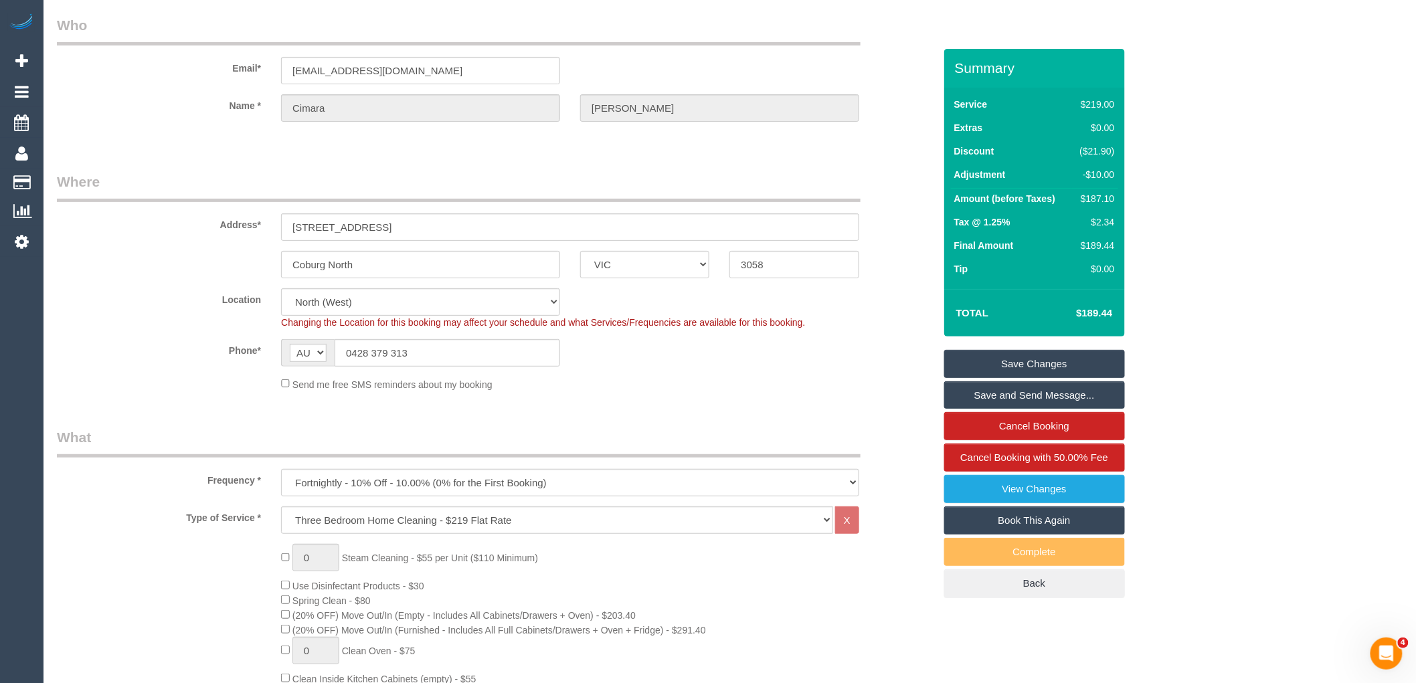
scroll to position [0, 0]
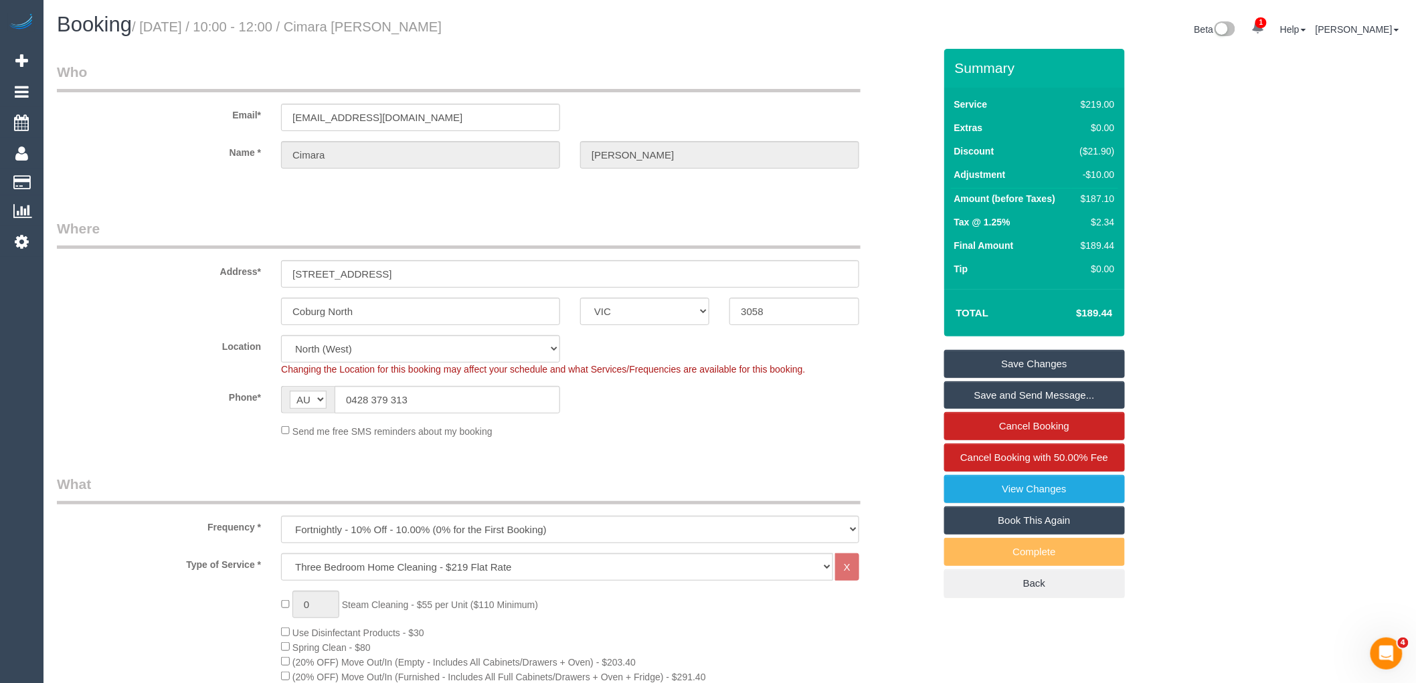
drag, startPoint x: 355, startPoint y: 25, endPoint x: 469, endPoint y: 31, distance: 114.6
click at [469, 31] on h1 "Booking / October 07, 2025 / 10:00 - 12:00 / Cimara Doutre" at bounding box center [388, 24] width 663 height 23
copy small "Cimara Doutre"
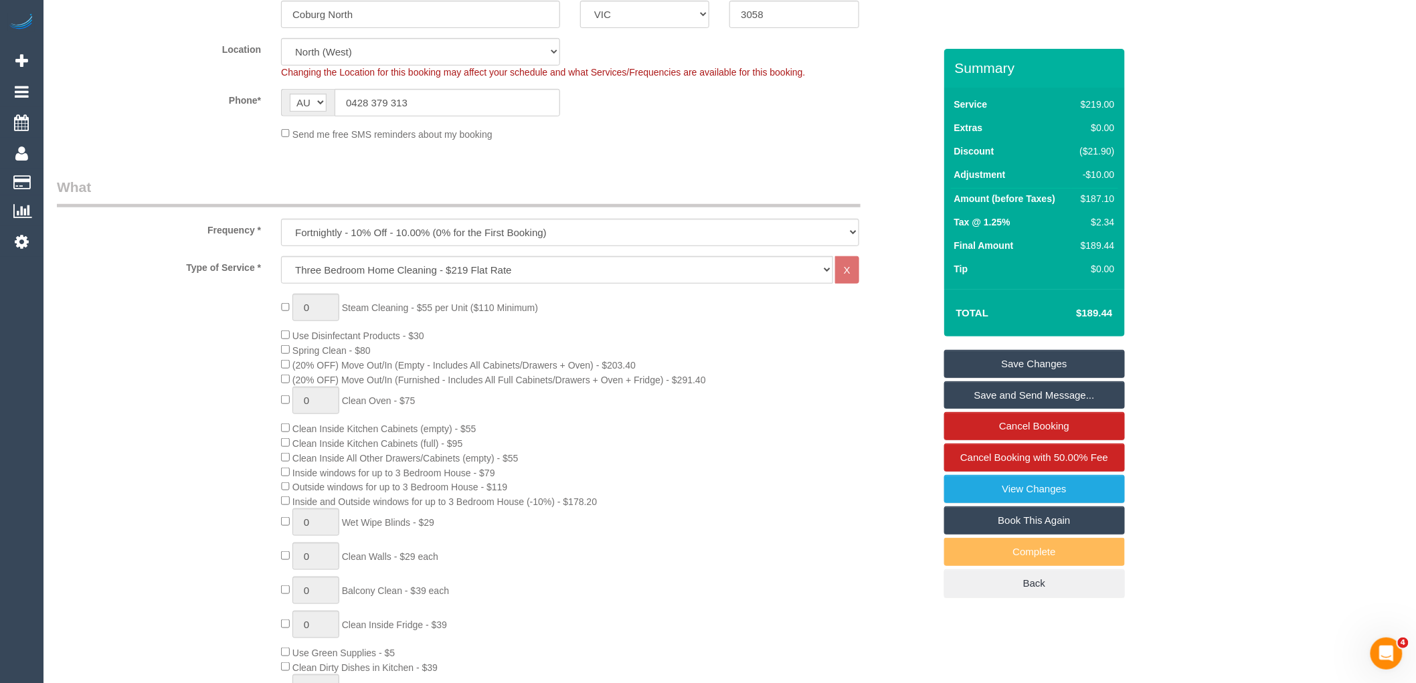
scroll to position [446, 0]
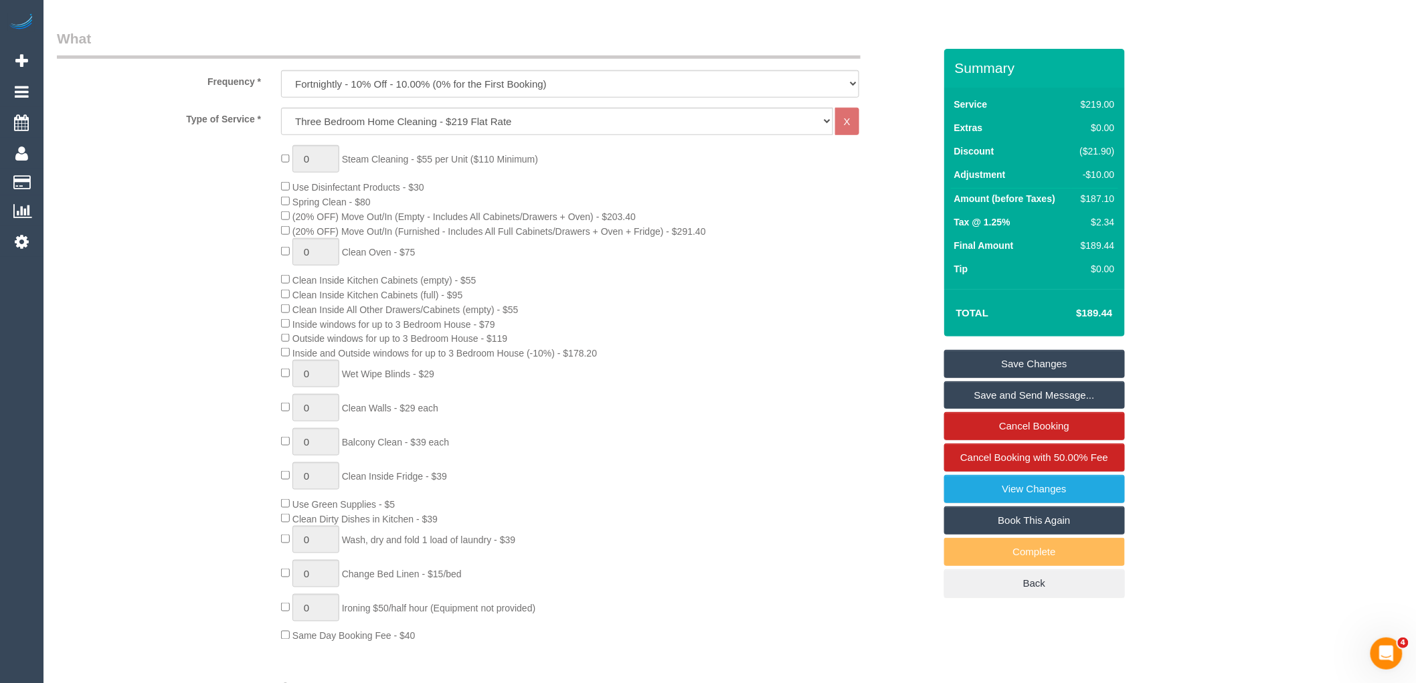
click at [1034, 363] on link "Save Changes" at bounding box center [1035, 364] width 181 height 28
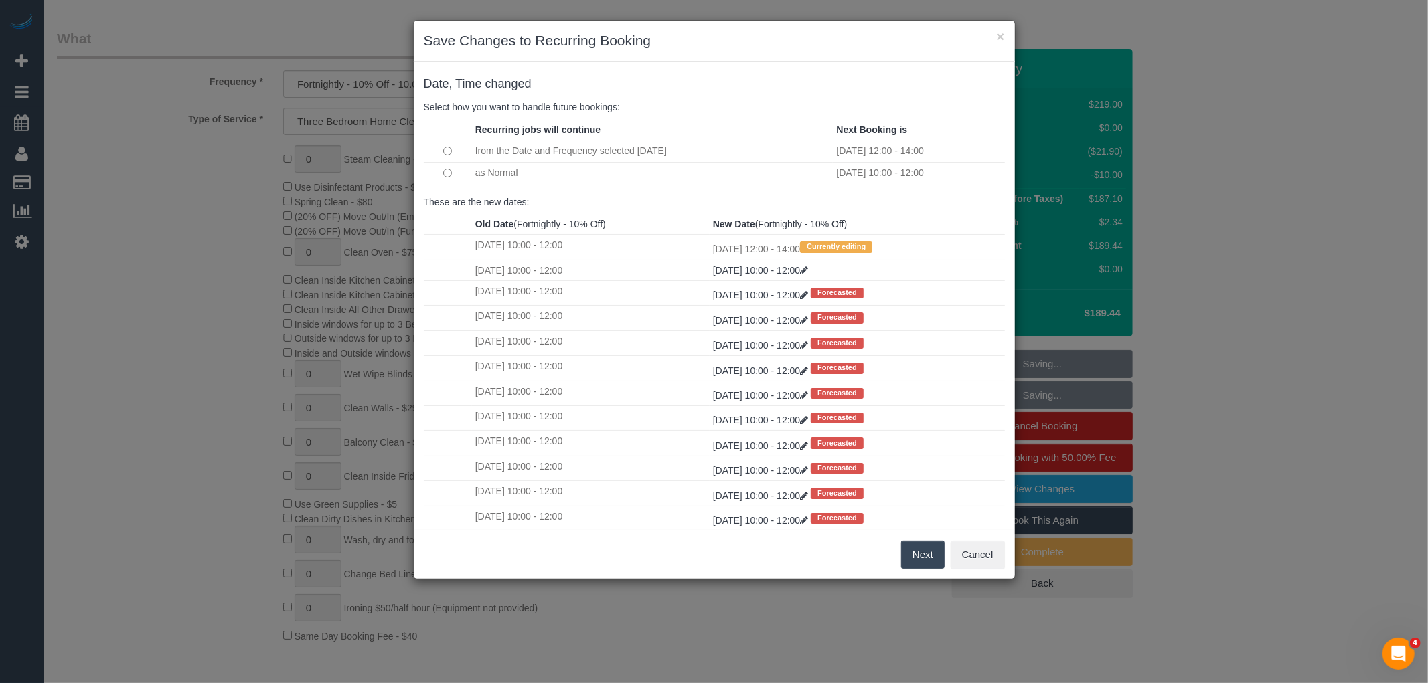
click at [925, 556] on button "Next" at bounding box center [923, 555] width 44 height 28
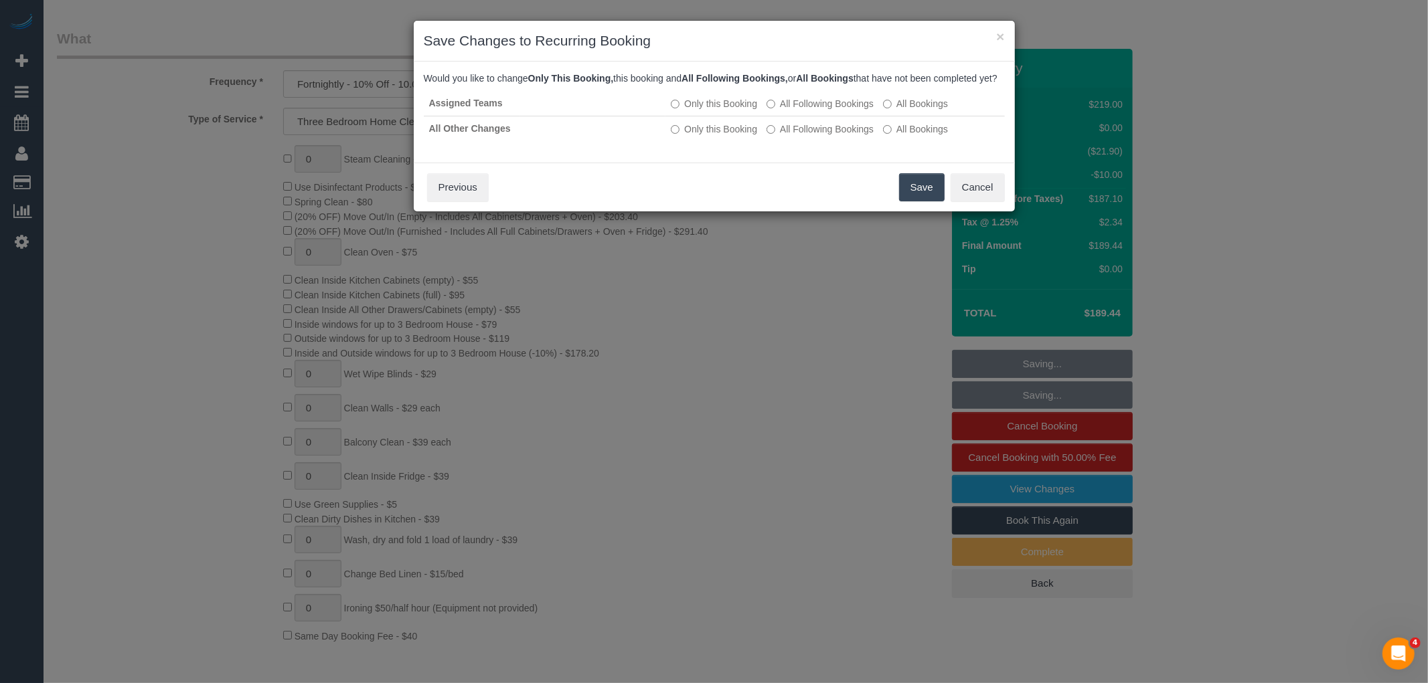
click at [917, 194] on button "Save" at bounding box center [922, 187] width 46 height 28
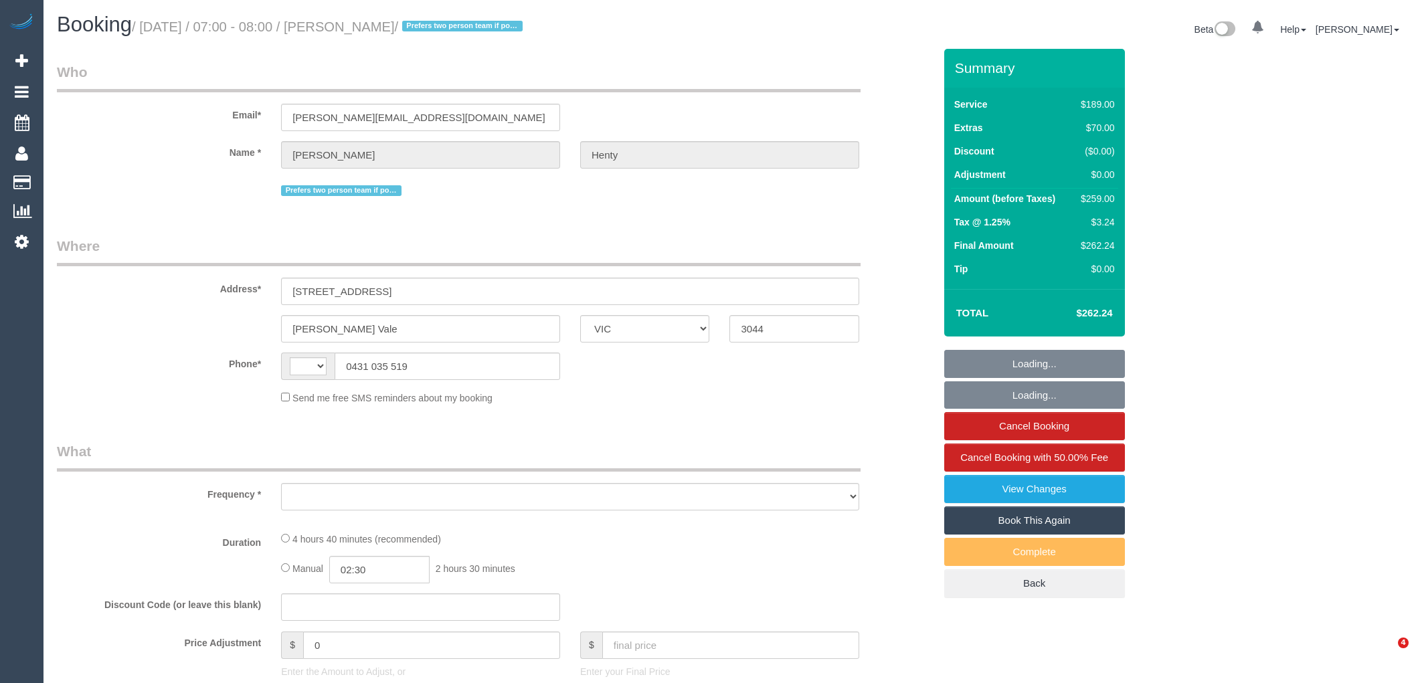
select select "VIC"
select select "string:stripe-pm_1NqYem2GScqysDRVYeNd1GRl"
select select "string:AU"
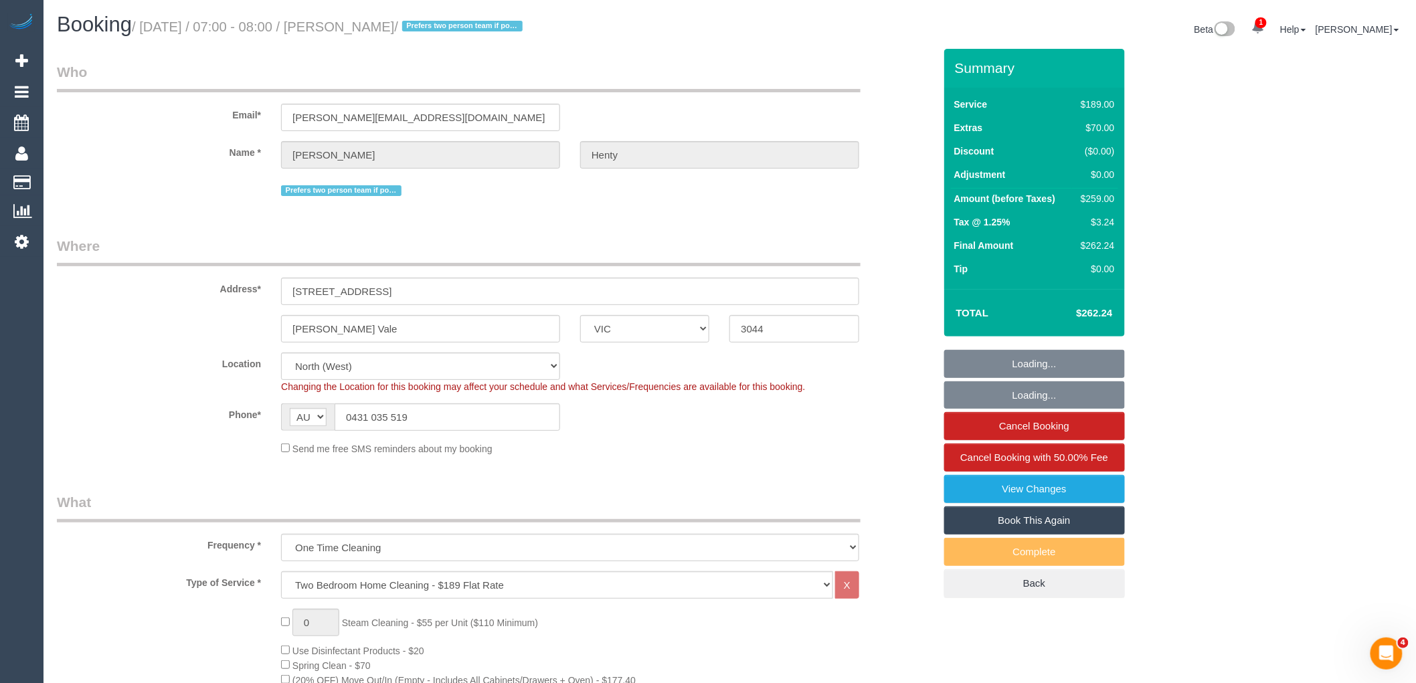
select select "object:706"
select select "number:27"
select select "number:14"
select select "number:19"
select select "number:36"
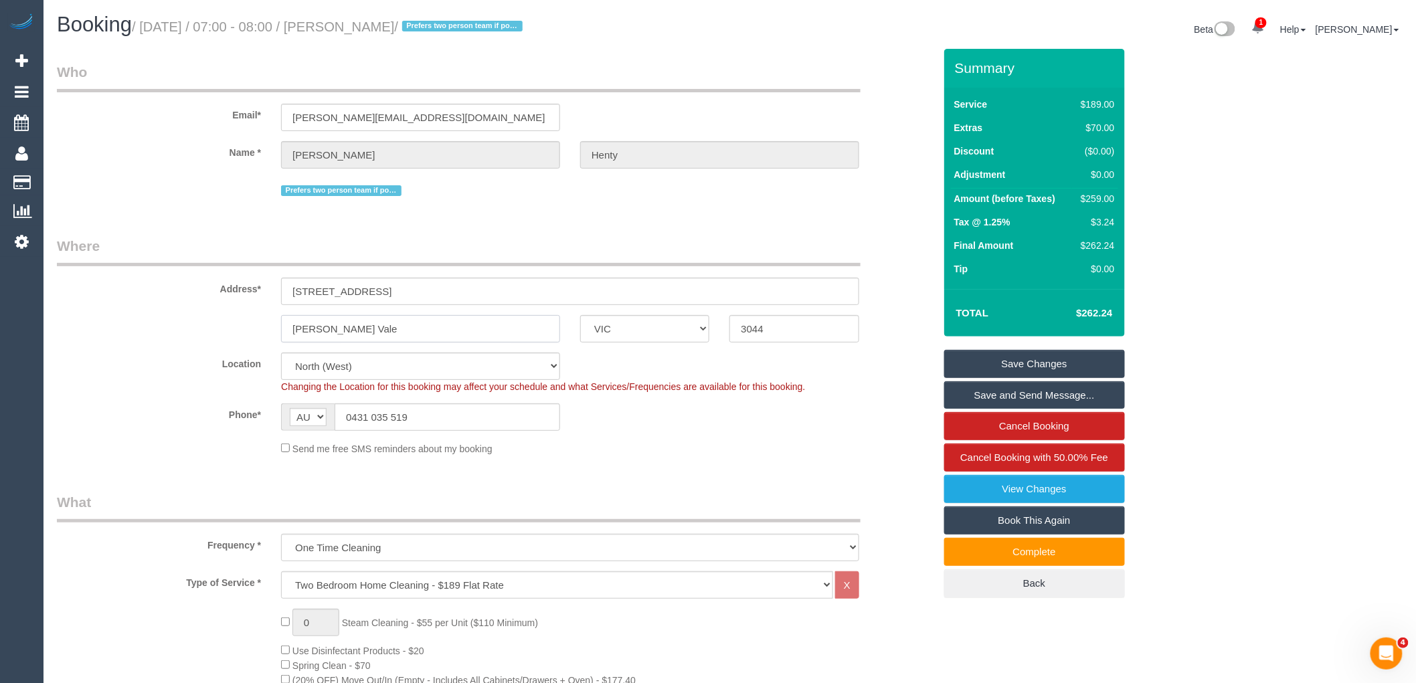
drag, startPoint x: 375, startPoint y: 339, endPoint x: 229, endPoint y: 317, distance: 147.6
click at [230, 317] on div "[PERSON_NAME] Vale ACT [GEOGRAPHIC_DATA] NT [GEOGRAPHIC_DATA] SA TAS [GEOGRAPHI…" at bounding box center [496, 328] width 898 height 27
drag, startPoint x: 427, startPoint y: 412, endPoint x: 351, endPoint y: 412, distance: 76.3
click at [351, 412] on input "0431 035 519" at bounding box center [448, 417] width 226 height 27
